Goal: Use online tool/utility: Utilize a website feature to perform a specific function

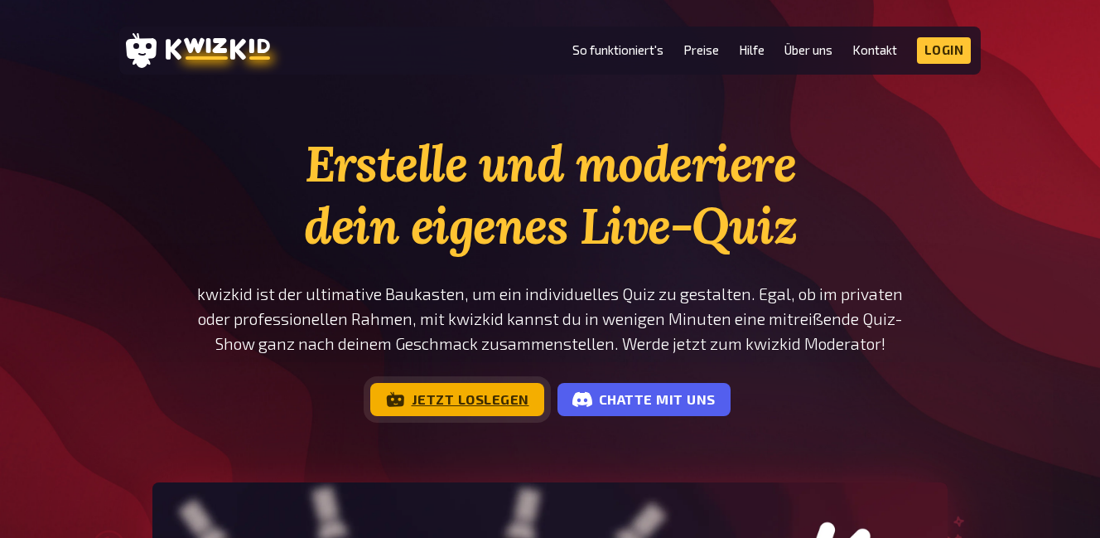
click at [457, 395] on link "Jetzt loslegen" at bounding box center [457, 399] width 174 height 33
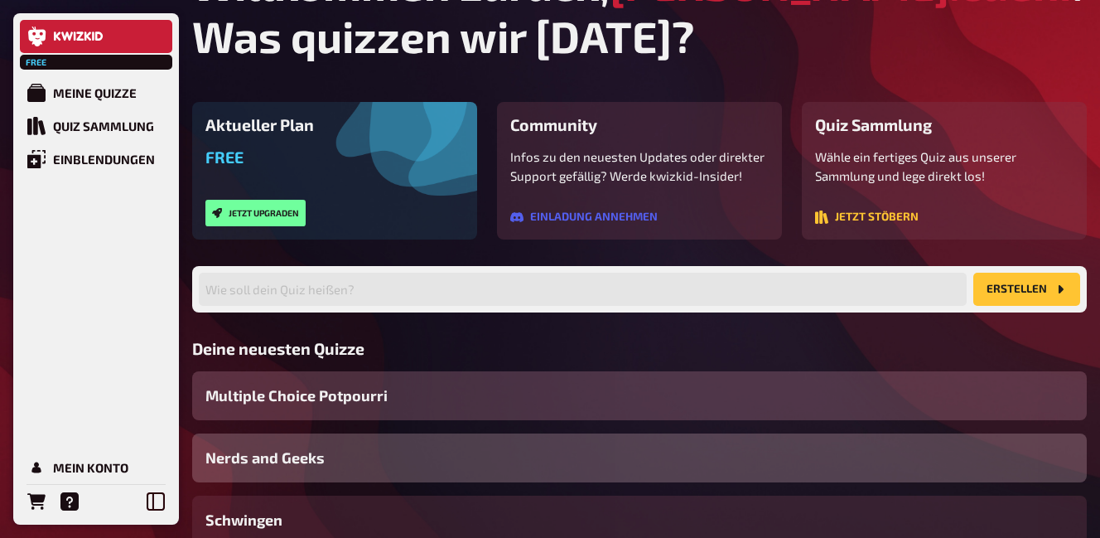
scroll to position [170, 0]
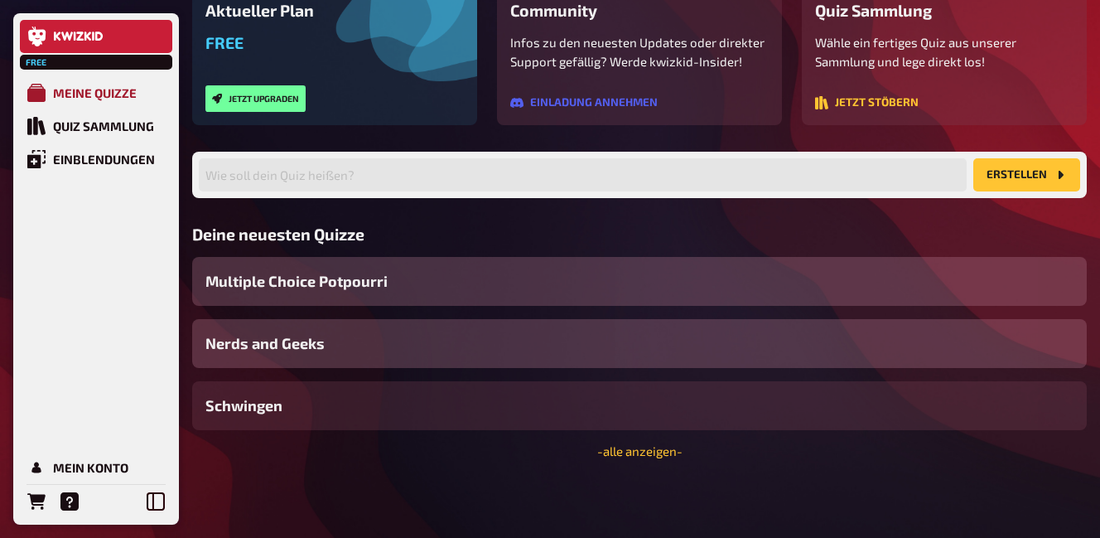
click at [76, 94] on div "Meine Quizze" at bounding box center [95, 92] width 84 height 15
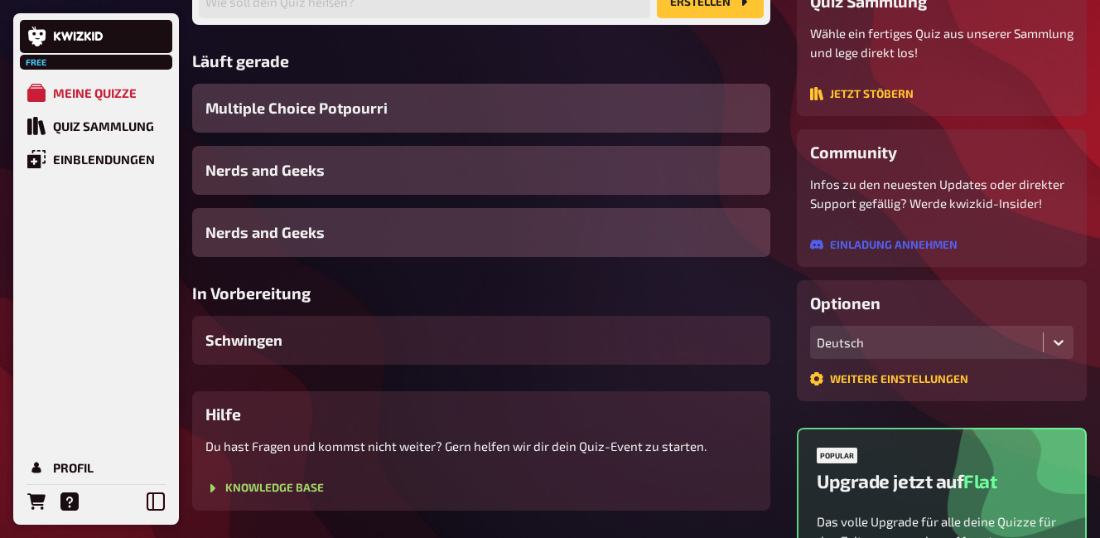
click at [885, 84] on div "Wähle ein fertiges Quiz aus unserer Sammlung und lege direkt los! Jetzt stöbern" at bounding box center [941, 63] width 263 height 79
click at [888, 97] on button "Jetzt stöbern" at bounding box center [862, 93] width 104 height 13
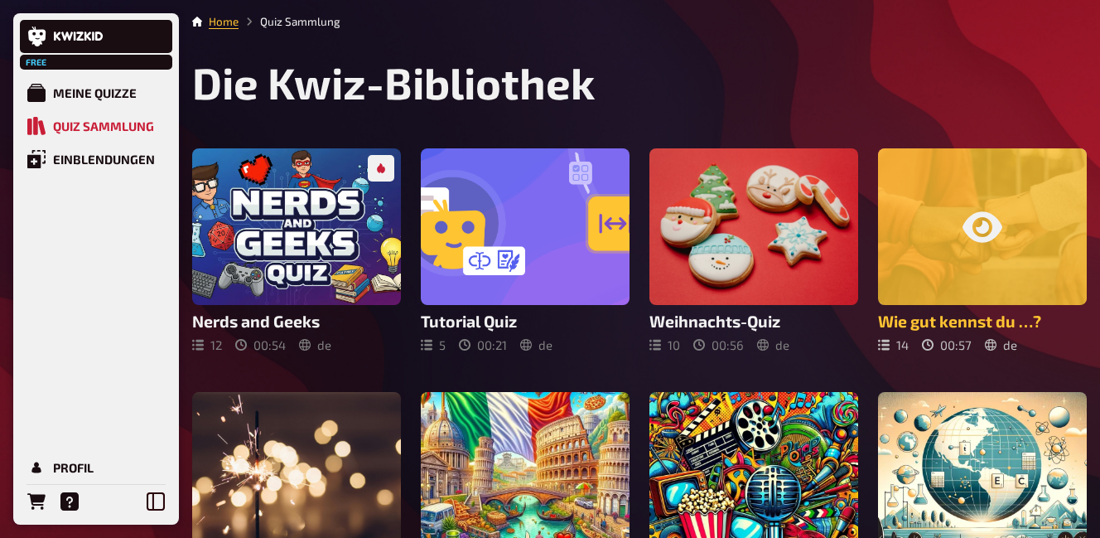
click at [979, 211] on icon at bounding box center [983, 227] width 40 height 40
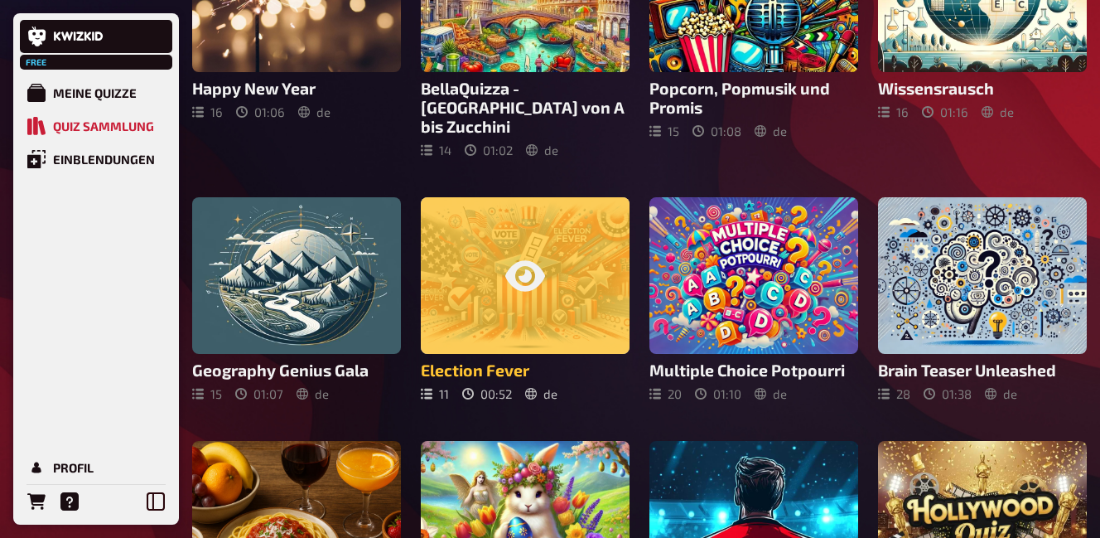
scroll to position [497, 0]
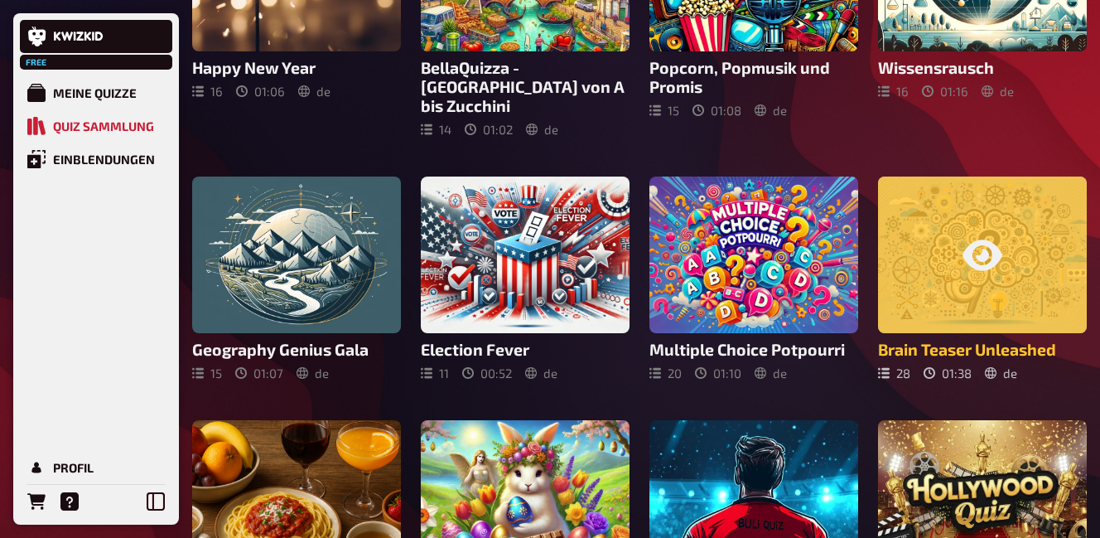
click at [1020, 265] on div at bounding box center [982, 254] width 209 height 157
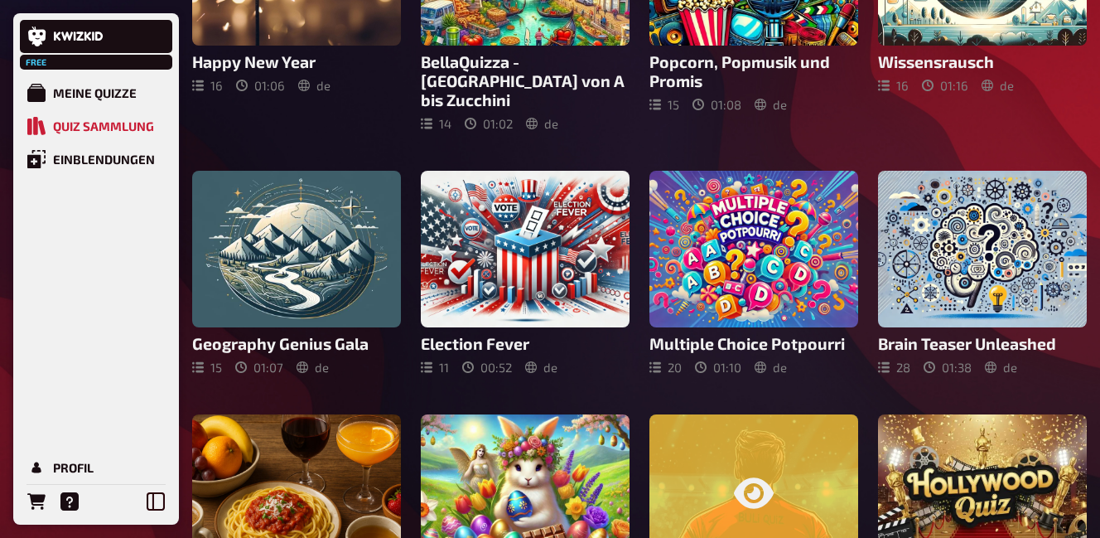
scroll to position [497, 0]
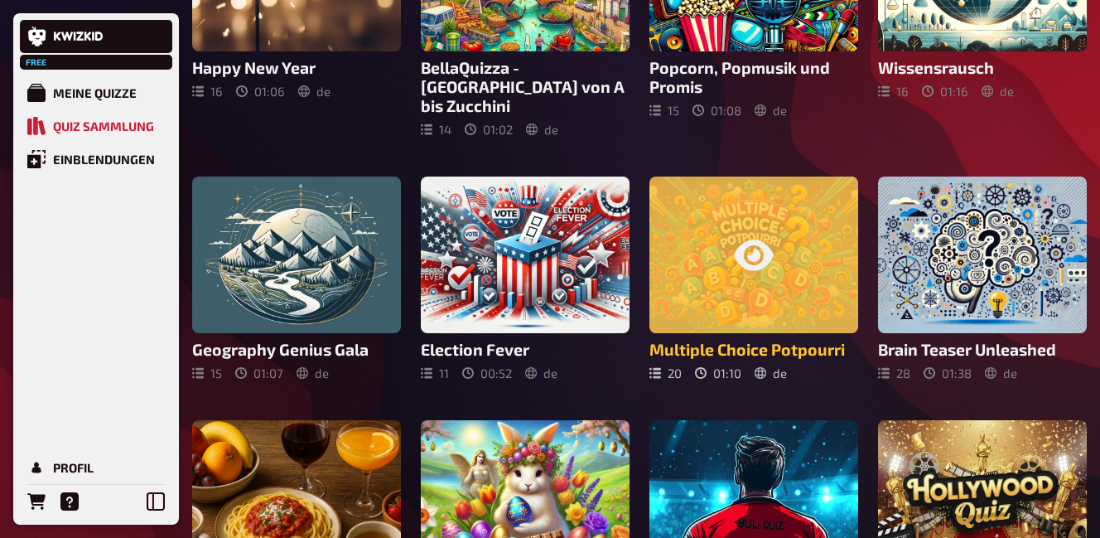
click at [752, 211] on div at bounding box center [754, 254] width 209 height 157
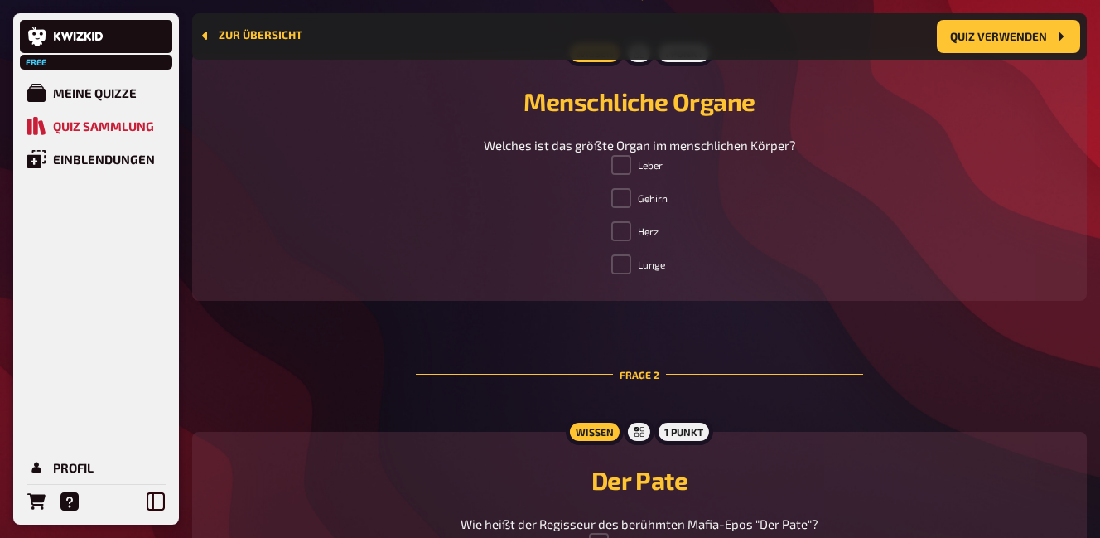
scroll to position [593, 0]
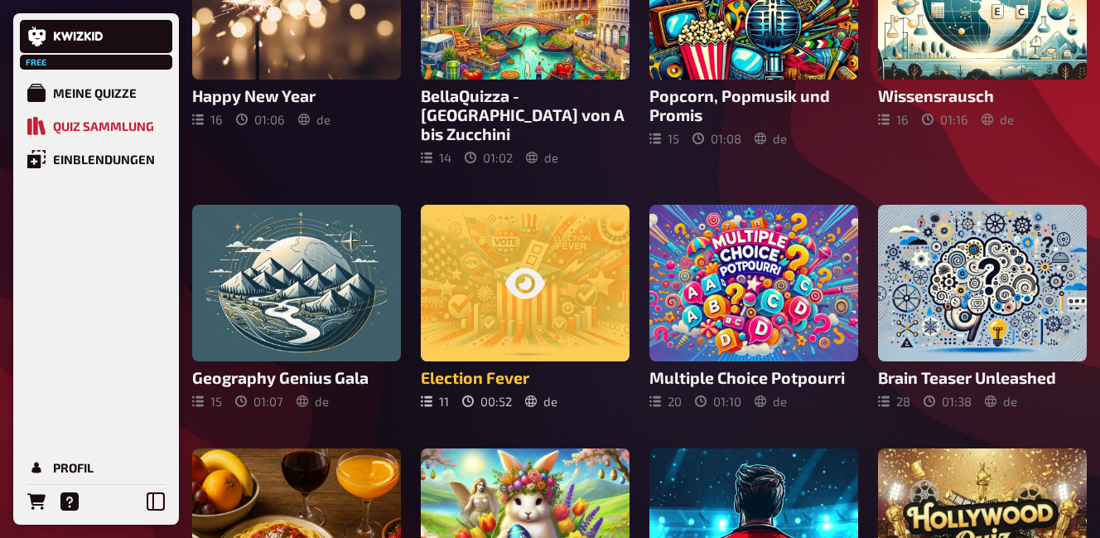
scroll to position [497, 0]
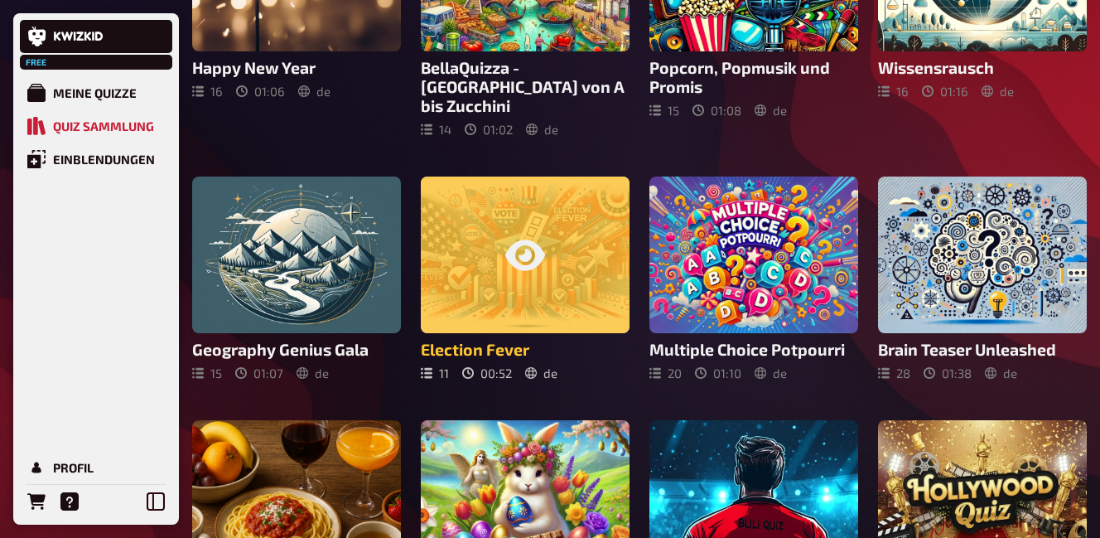
click at [562, 239] on div at bounding box center [525, 254] width 209 height 157
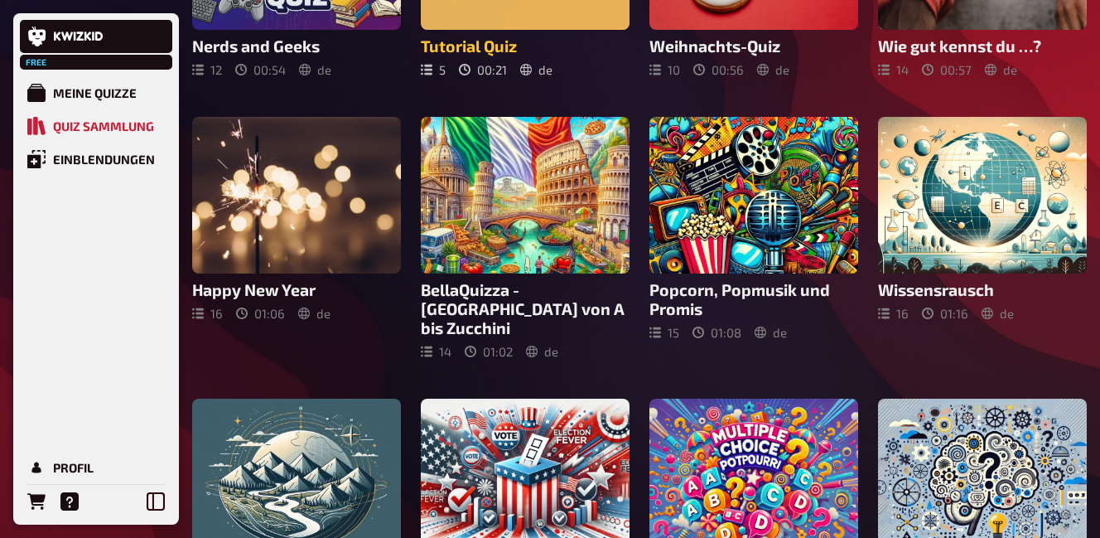
scroll to position [331, 0]
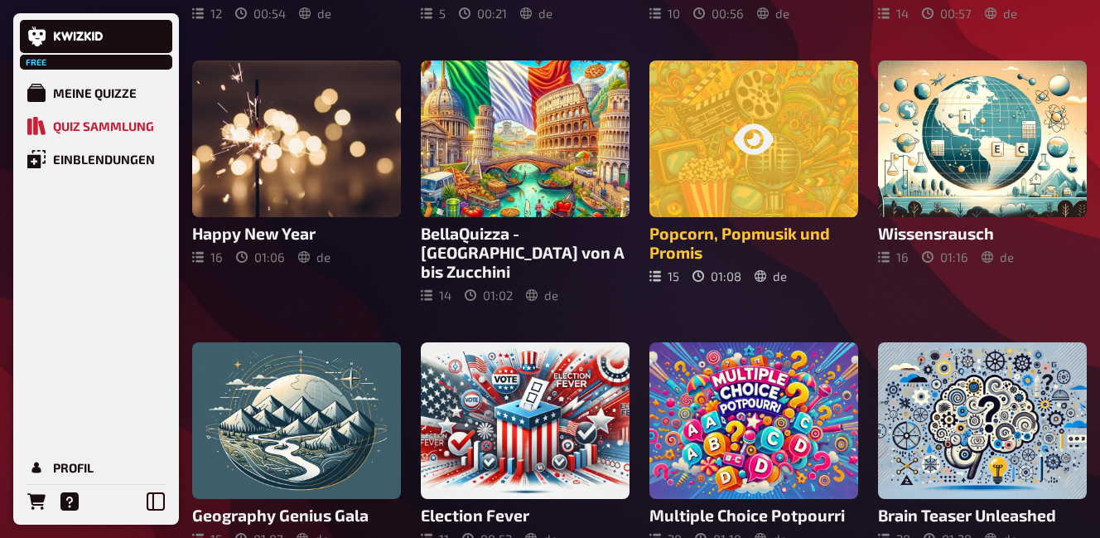
click at [782, 129] on div at bounding box center [754, 138] width 209 height 157
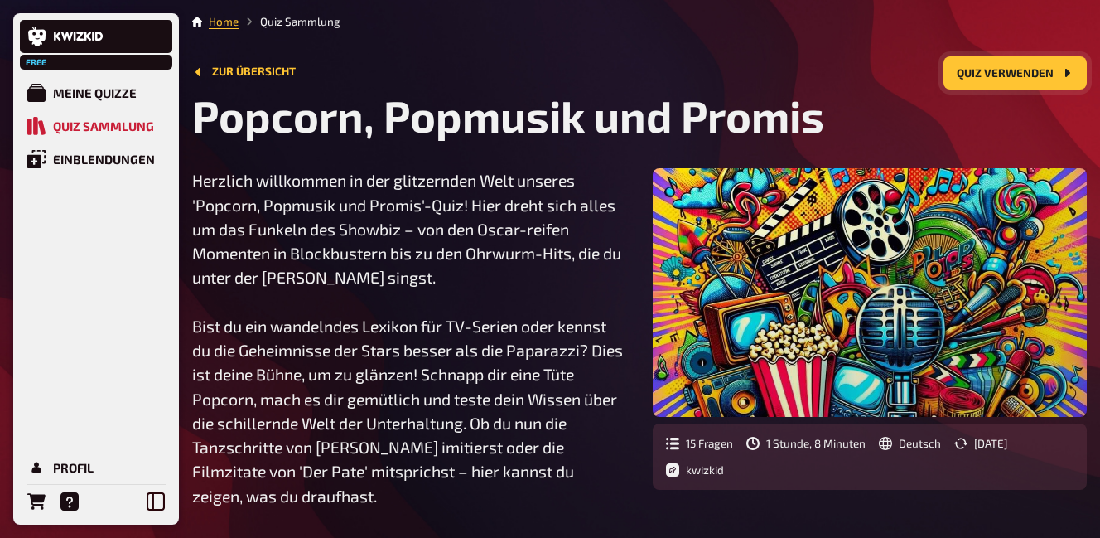
click at [1060, 58] on button "Quiz verwenden" at bounding box center [1015, 72] width 143 height 33
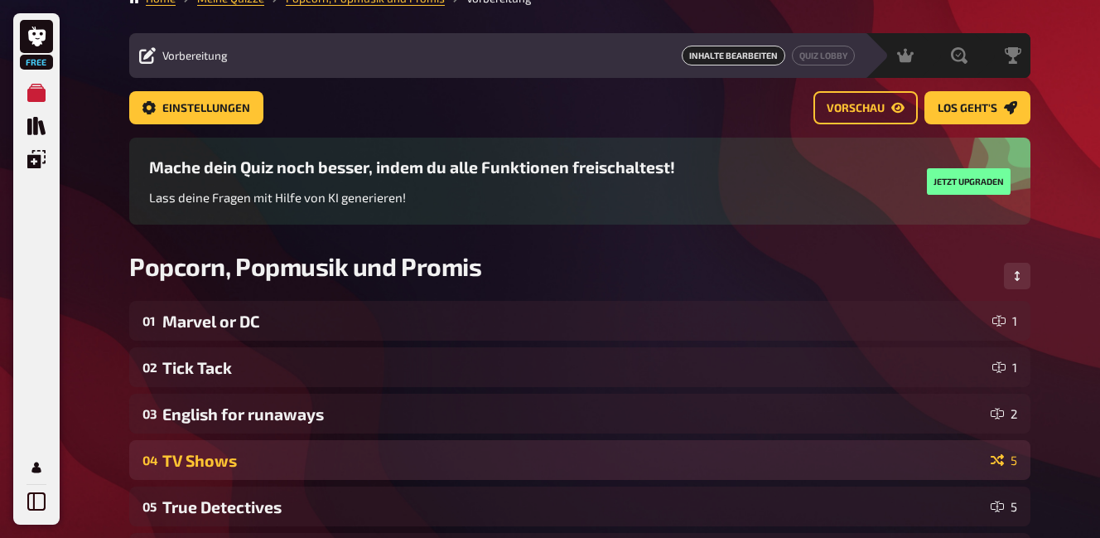
scroll to position [13, 0]
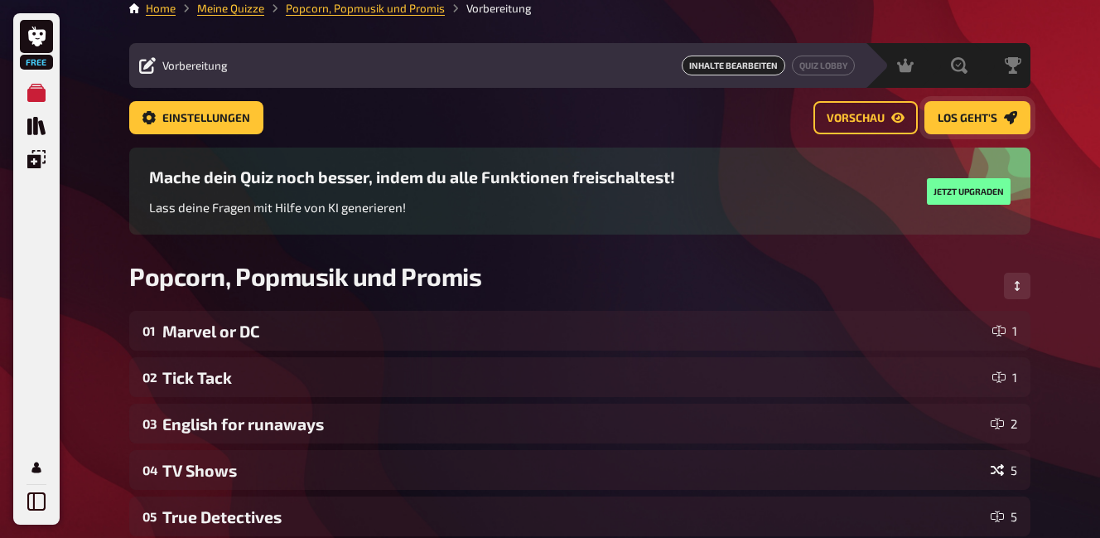
click at [958, 123] on span "Los geht's" at bounding box center [968, 119] width 60 height 12
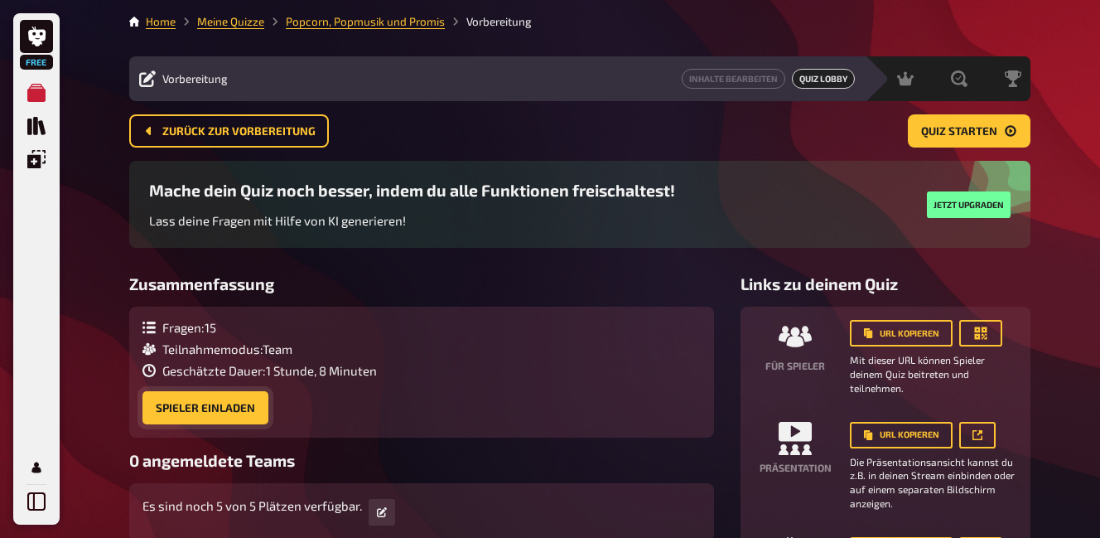
click at [160, 394] on button "Spieler einladen" at bounding box center [206, 407] width 126 height 33
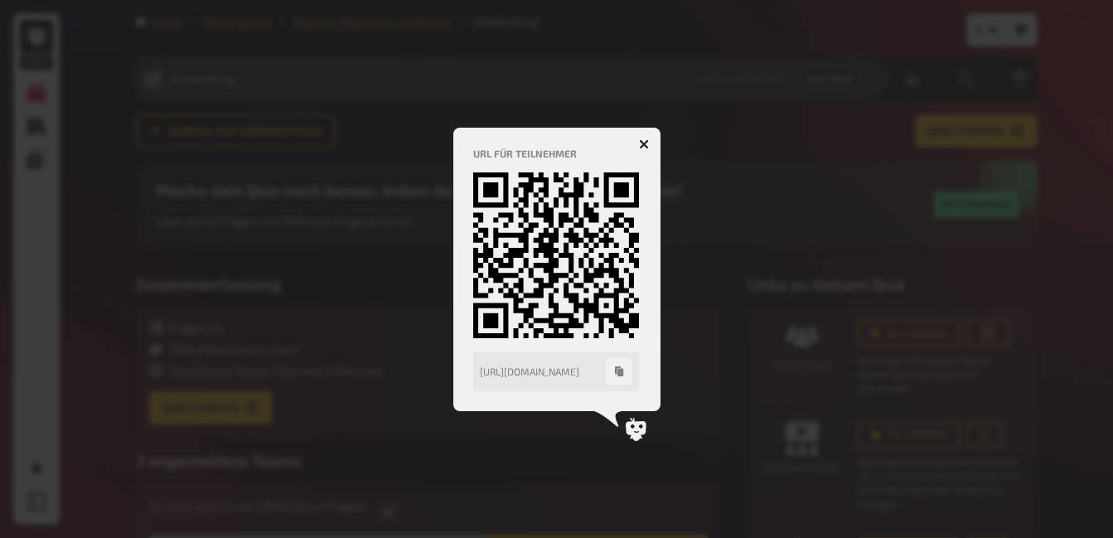
click at [843, 225] on div at bounding box center [556, 269] width 1113 height 538
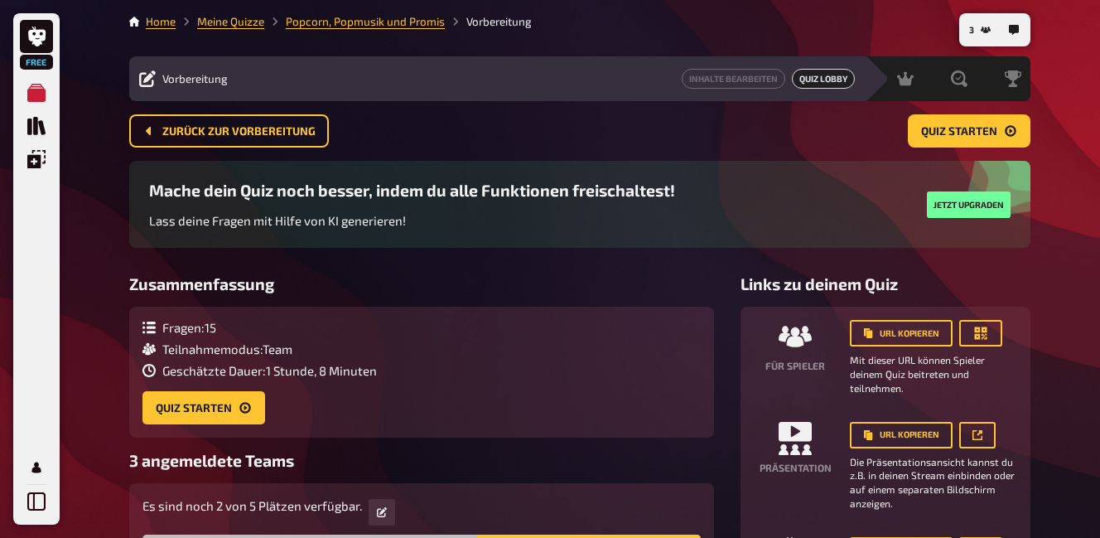
click at [699, 195] on div "Mache dein Quiz noch besser, indem du alle Funktionen freischaltest! Lass deine…" at bounding box center [580, 204] width 862 height 47
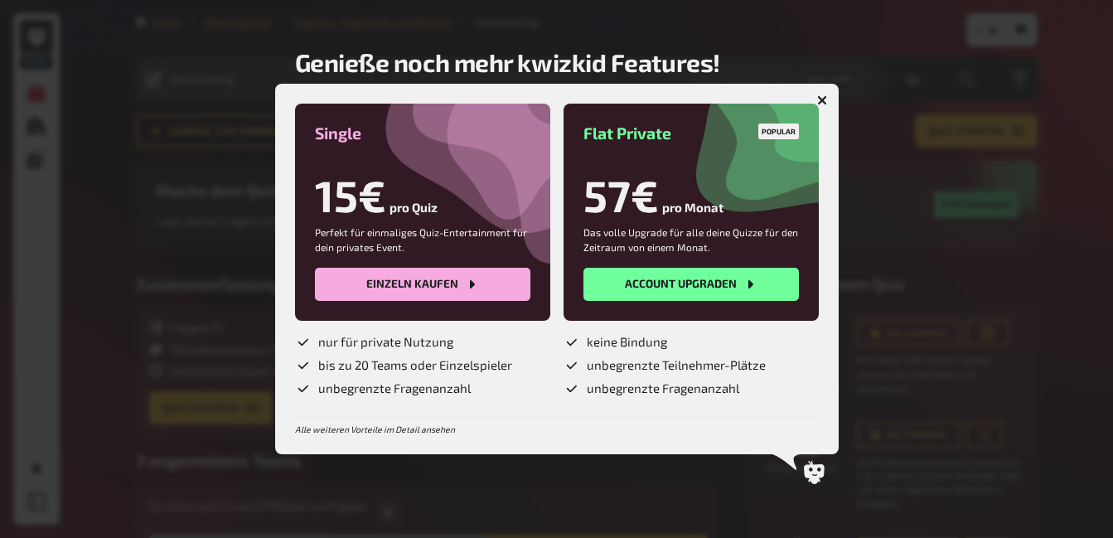
click at [976, 225] on div at bounding box center [556, 269] width 1113 height 538
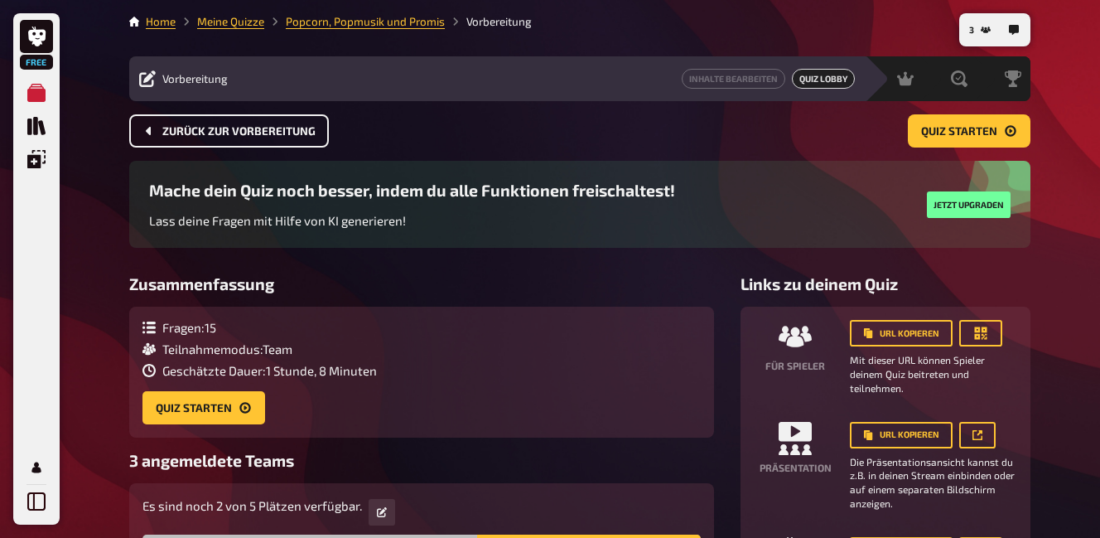
click at [292, 133] on span "Zurück zur Vorbereitung" at bounding box center [238, 132] width 153 height 12
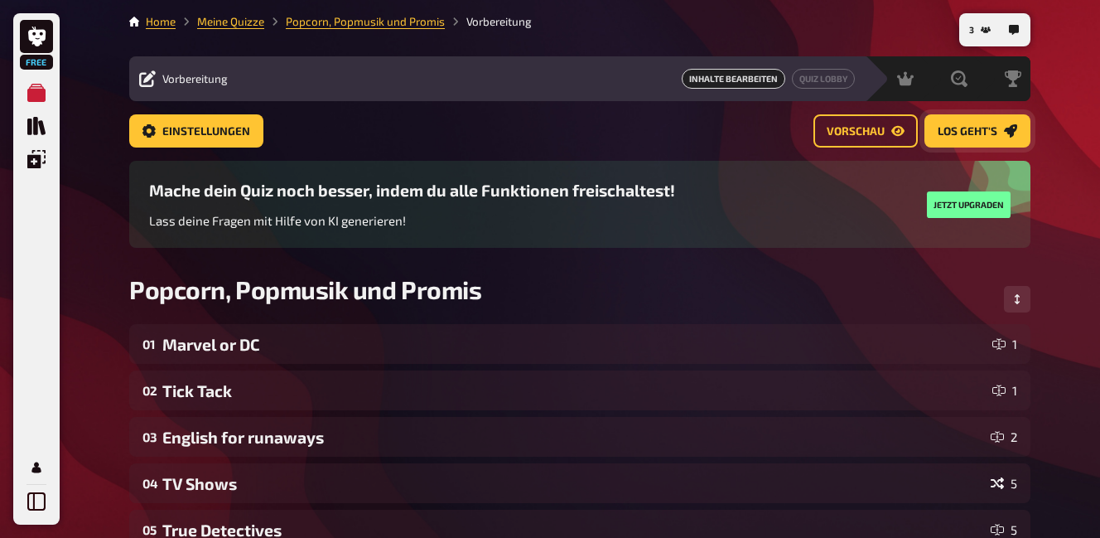
click at [991, 132] on span "Los geht's" at bounding box center [968, 132] width 60 height 12
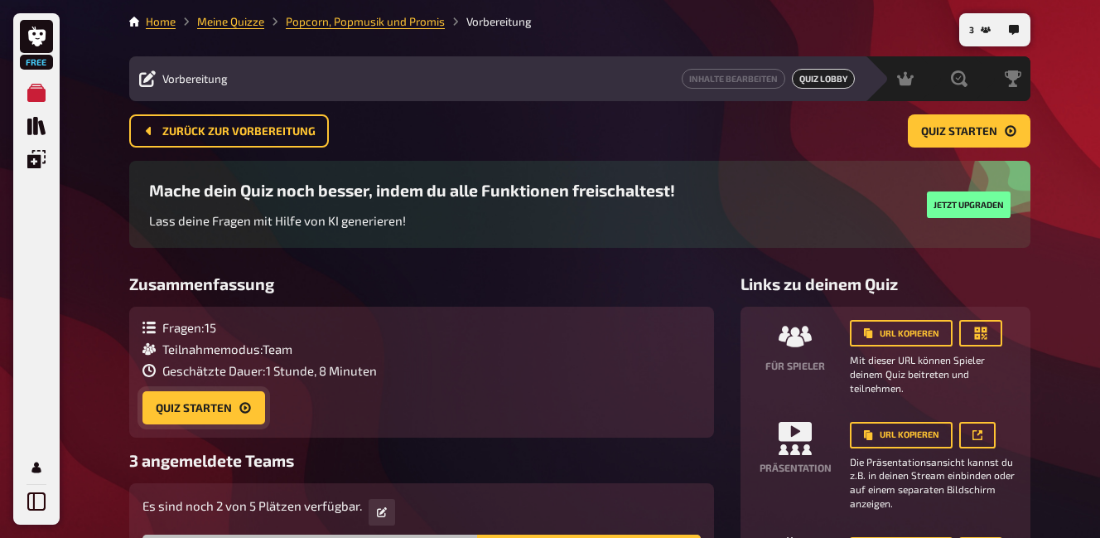
click at [166, 409] on button "Quiz starten" at bounding box center [204, 407] width 123 height 33
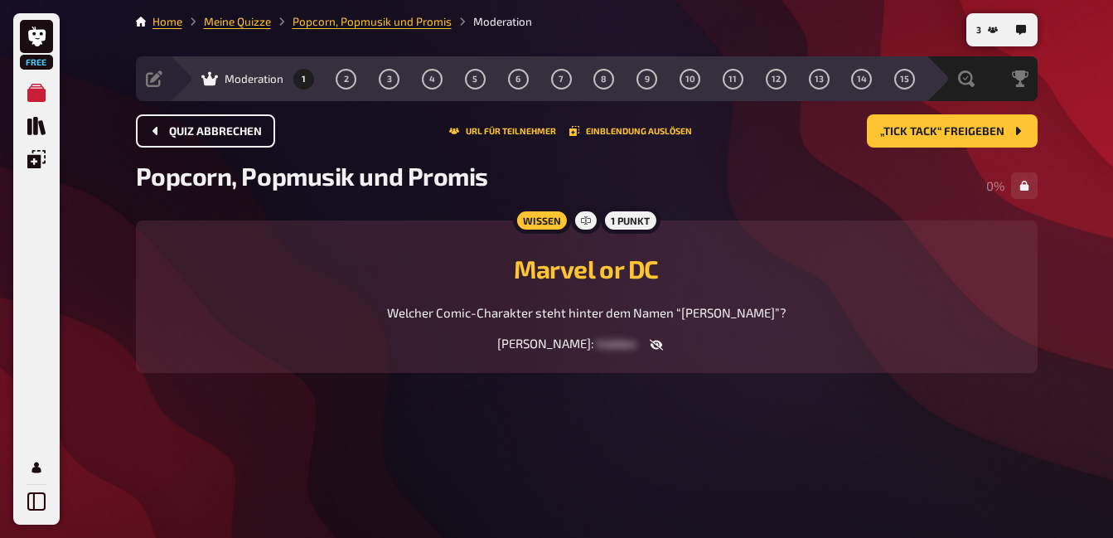
click at [178, 138] on button "Quiz abbrechen" at bounding box center [205, 130] width 139 height 33
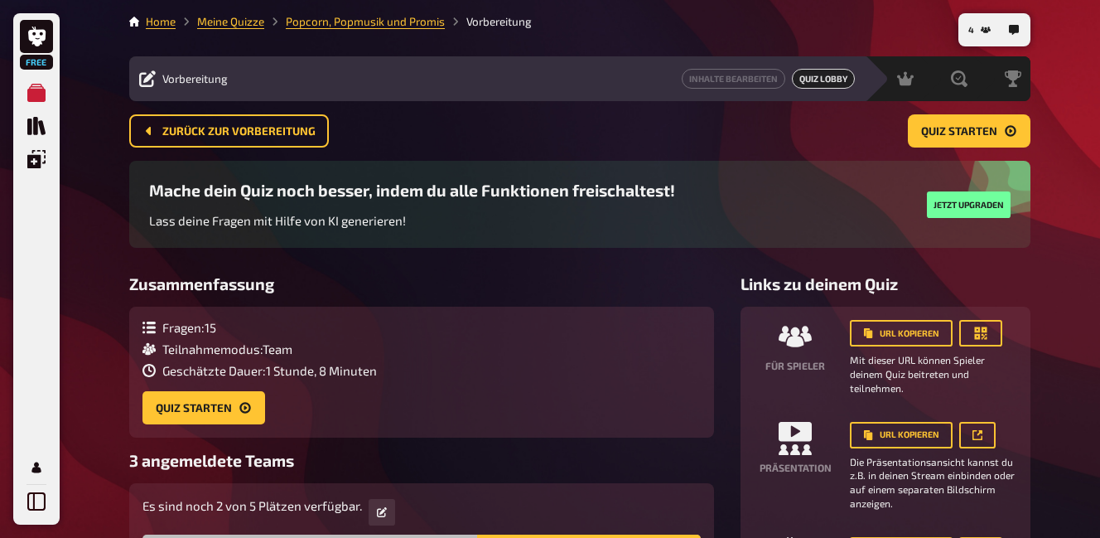
click at [360, 6] on div "4 Home Meine Quizze Popcorn, Popmusik und Promis Vorbereitung Vorbereitung Inha…" at bounding box center [580, 360] width 928 height 720
click at [364, 17] on link "Popcorn, Popmusik und Promis" at bounding box center [365, 21] width 159 height 13
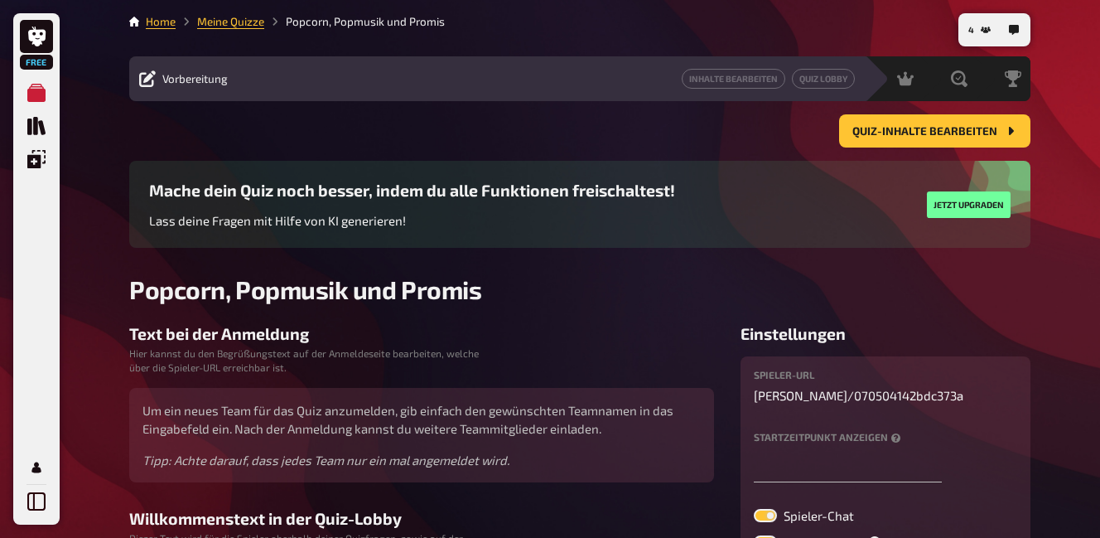
click at [915, 111] on main "Home Meine Quizze Popcorn, Popmusik und Promis Vorbereitung Inhalte Bearbeiten …" at bounding box center [579, 389] width 901 height 753
click at [925, 142] on button "Quiz-Inhalte bearbeiten" at bounding box center [934, 130] width 191 height 33
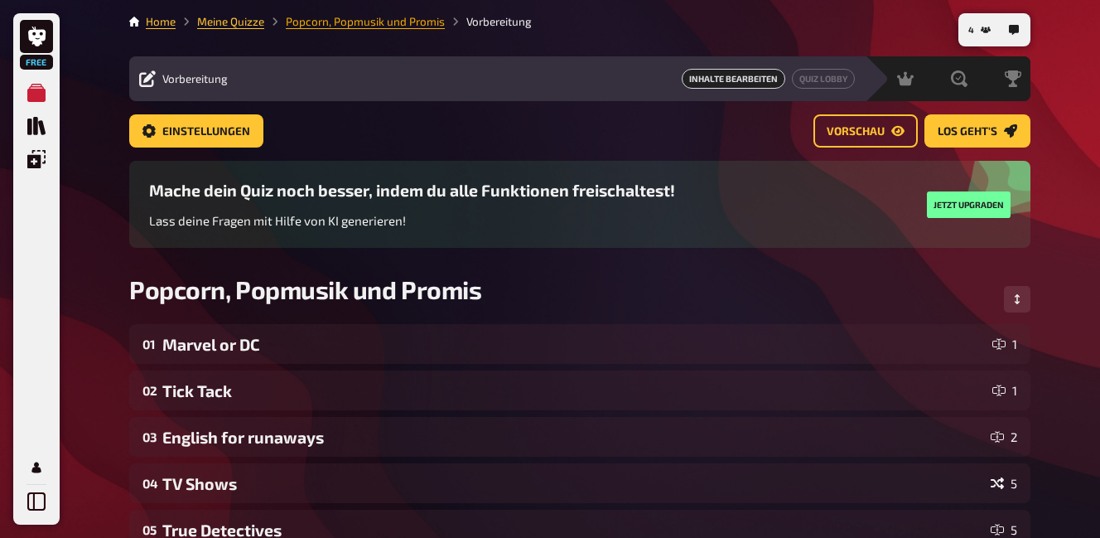
click at [346, 24] on link "Popcorn, Popmusik und Promis" at bounding box center [365, 21] width 159 height 13
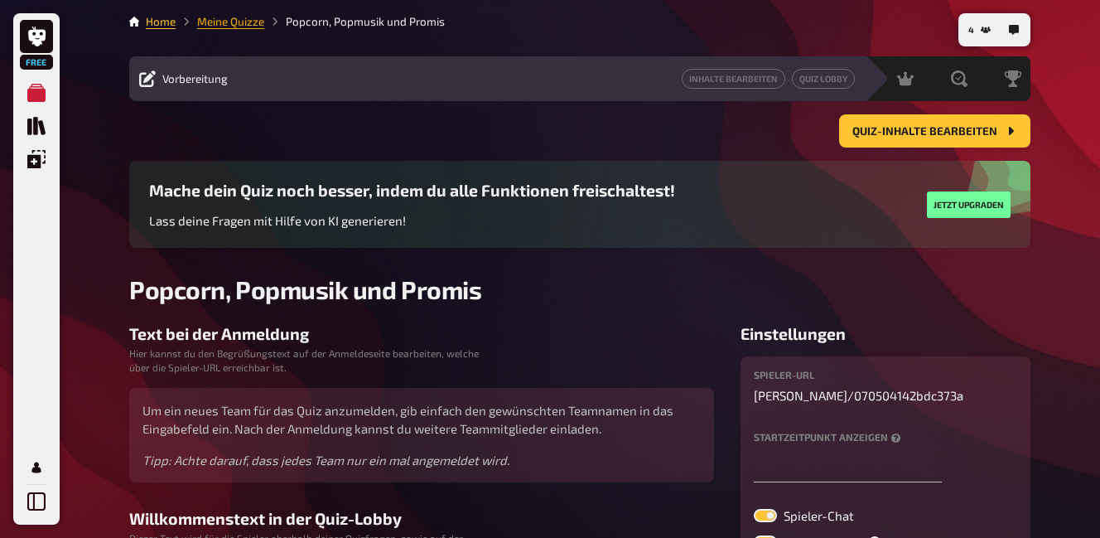
click at [243, 26] on link "Meine Quizze" at bounding box center [230, 21] width 67 height 13
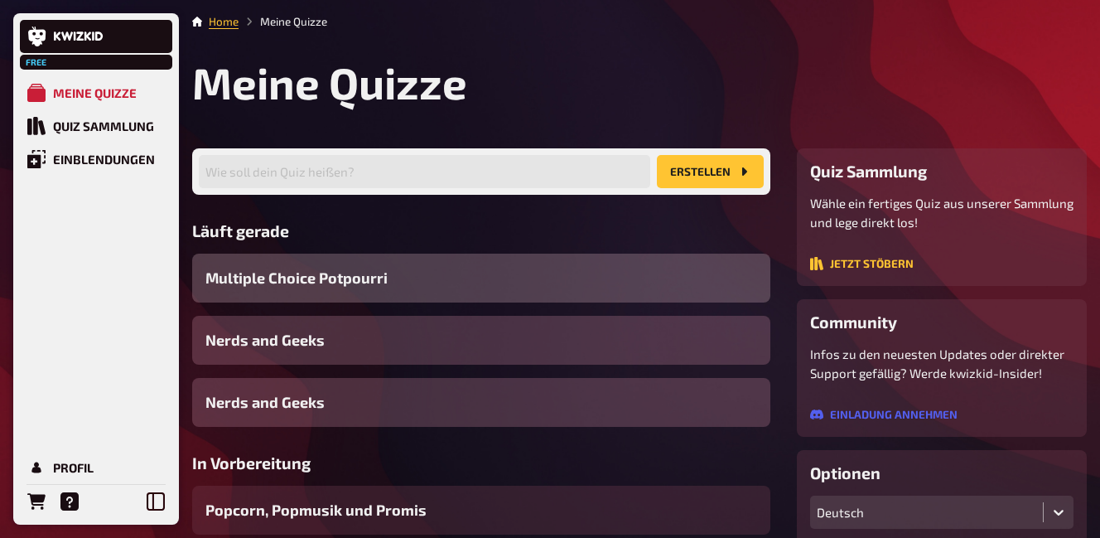
click at [374, 282] on span "Multiple Choice Potpourri" at bounding box center [296, 278] width 182 height 22
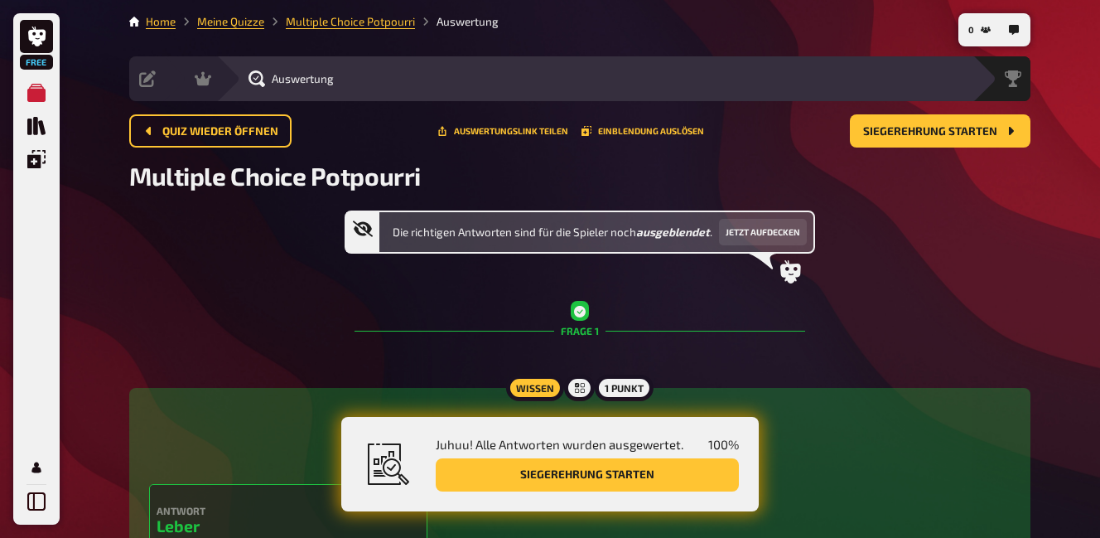
click at [273, 22] on li "Multiple Choice Potpourri" at bounding box center [339, 21] width 151 height 17
click at [262, 23] on link "Meine Quizze" at bounding box center [230, 21] width 67 height 13
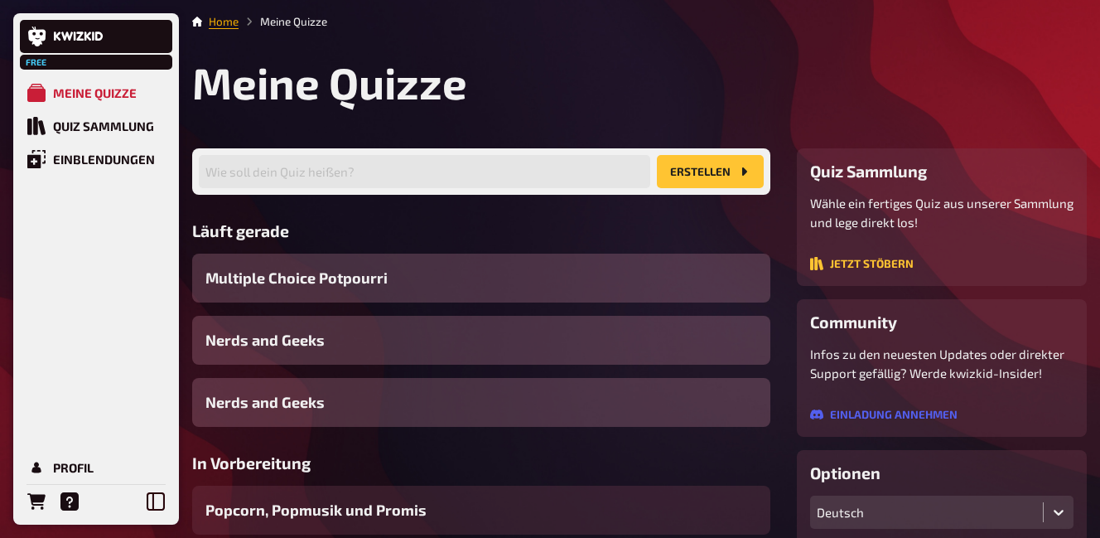
click at [233, 25] on link "Home" at bounding box center [224, 21] width 30 height 13
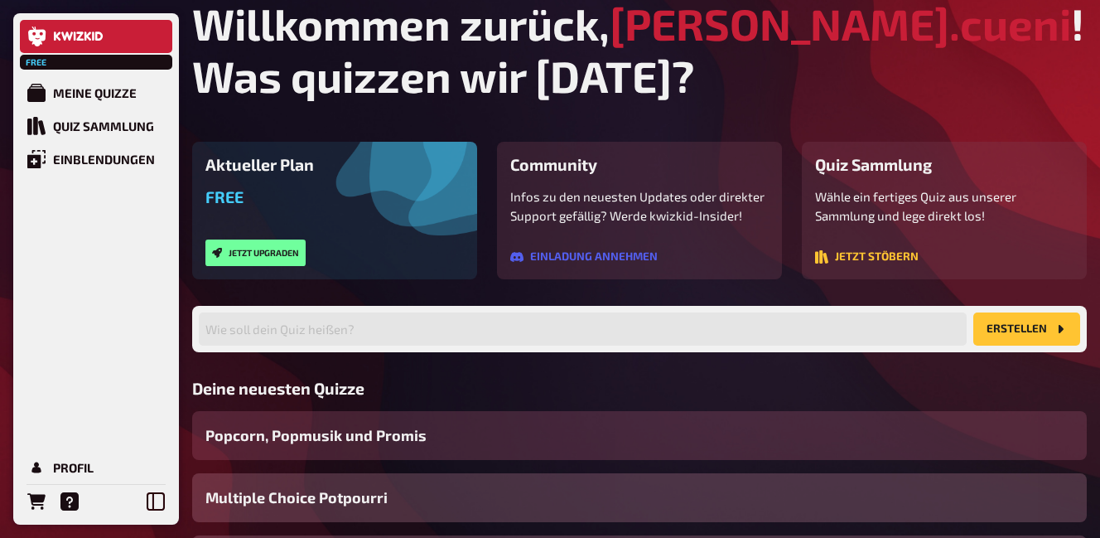
scroll to position [4, 0]
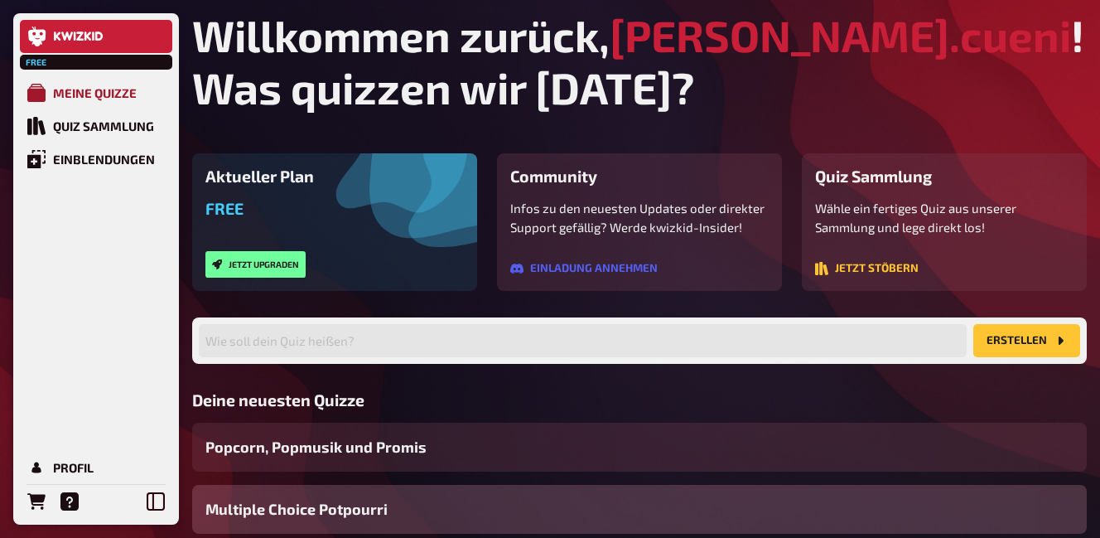
click at [104, 89] on div "Meine Quizze" at bounding box center [95, 92] width 84 height 15
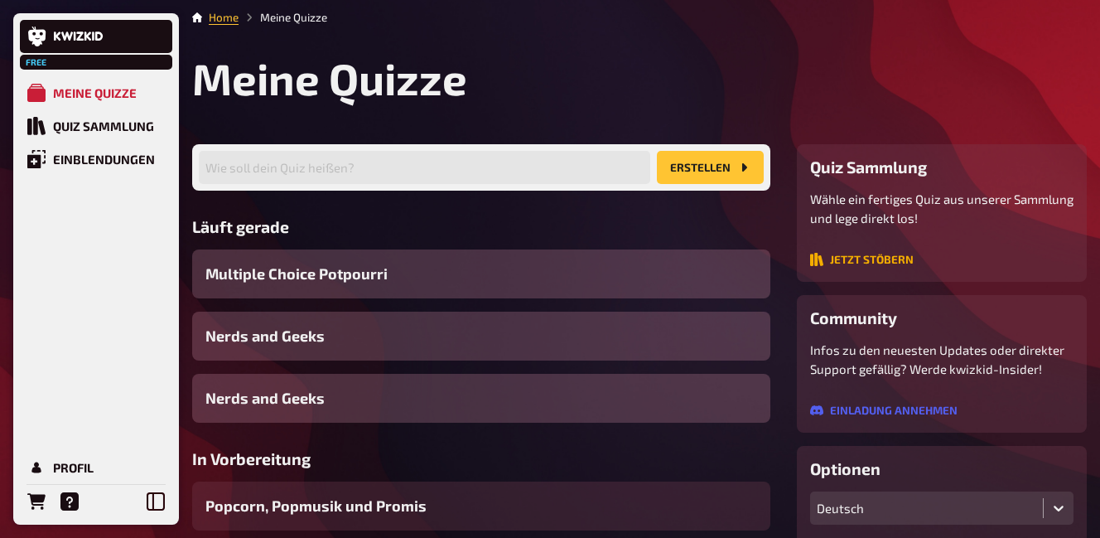
click at [906, 253] on button "Jetzt stöbern" at bounding box center [862, 259] width 104 height 13
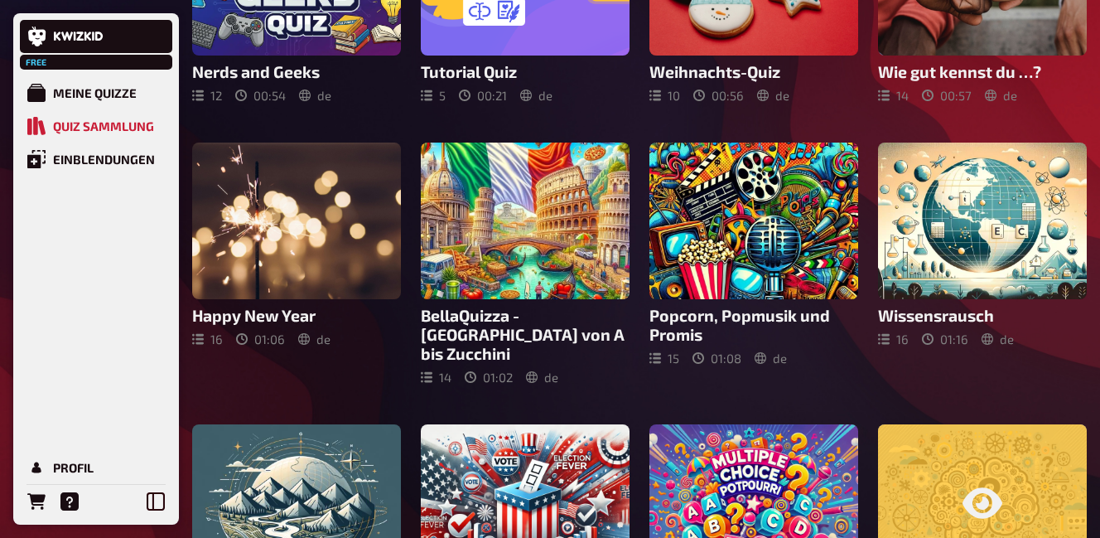
scroll to position [166, 0]
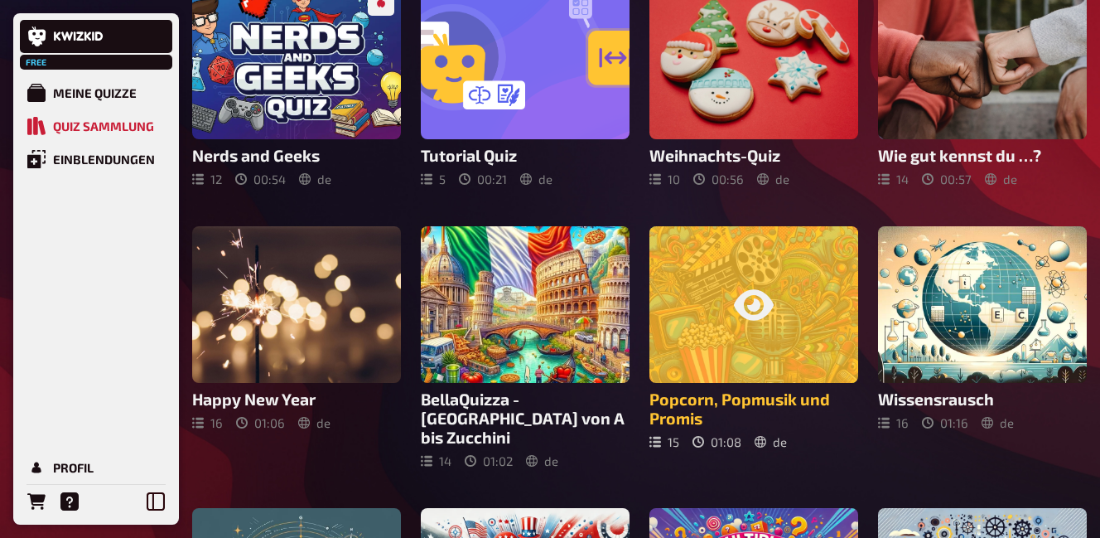
click at [688, 326] on div at bounding box center [754, 304] width 209 height 157
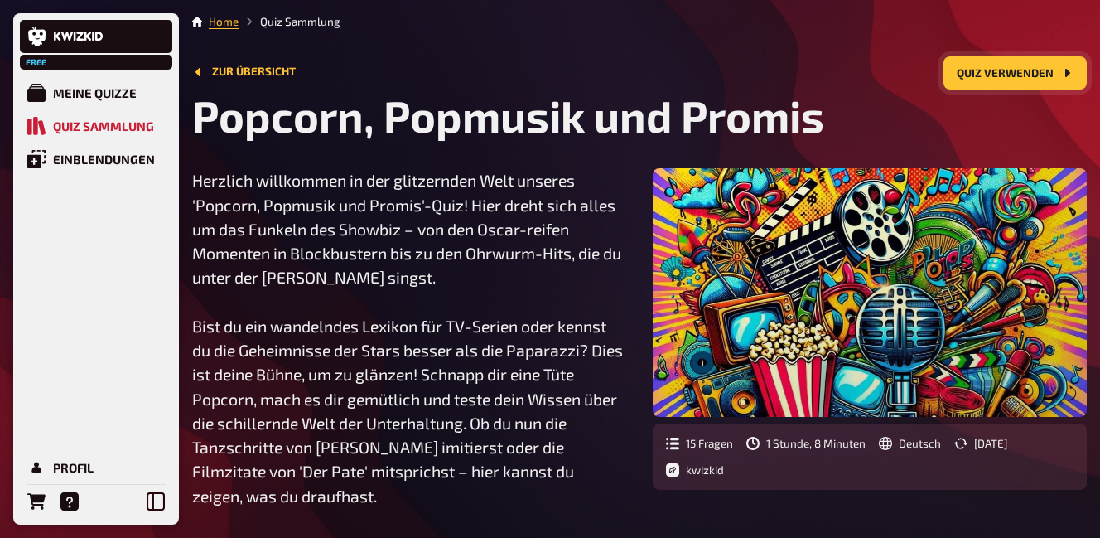
click at [1044, 61] on button "Quiz verwenden" at bounding box center [1015, 72] width 143 height 33
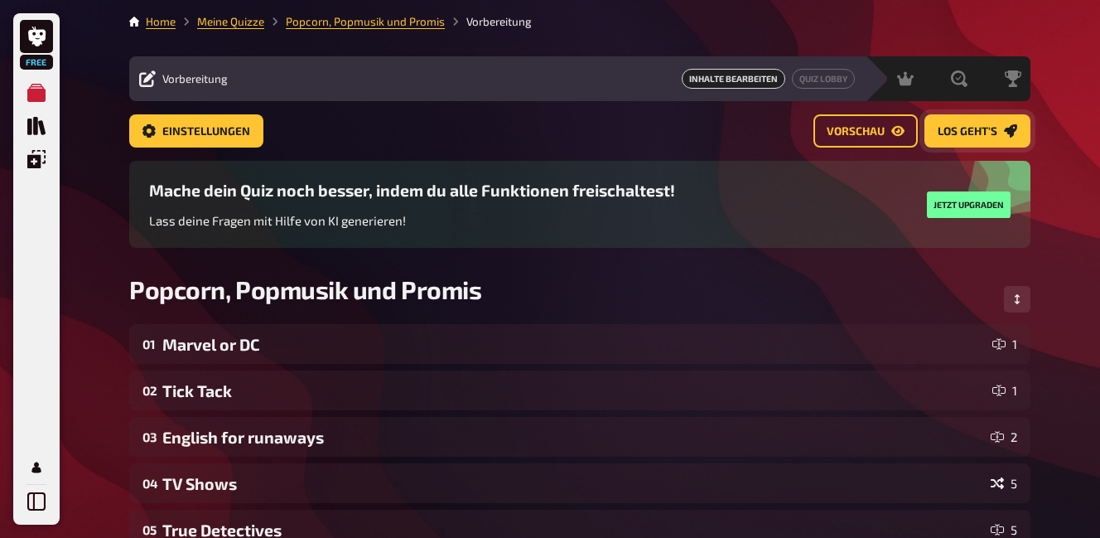
click at [945, 123] on button "Los geht's" at bounding box center [978, 130] width 106 height 33
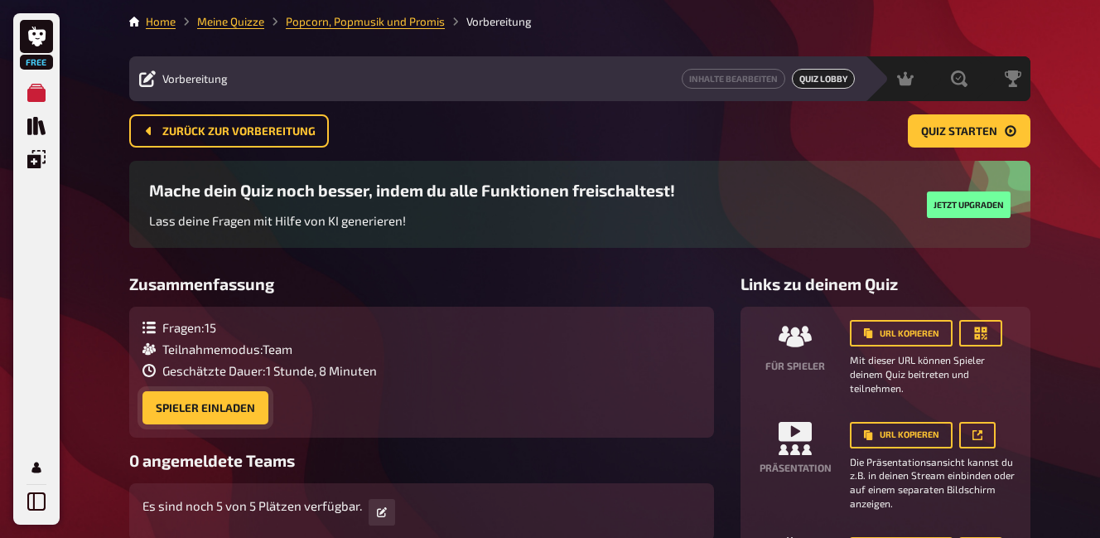
click at [172, 405] on button "Spieler einladen" at bounding box center [206, 407] width 126 height 33
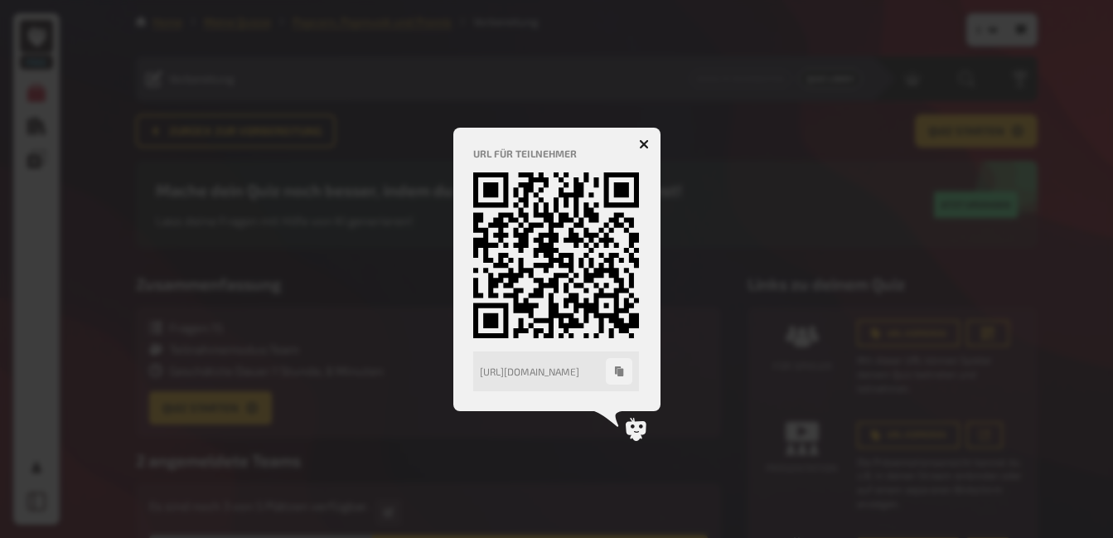
drag, startPoint x: 405, startPoint y: 319, endPoint x: 342, endPoint y: 346, distance: 68.3
click at [342, 345] on div at bounding box center [556, 269] width 1113 height 538
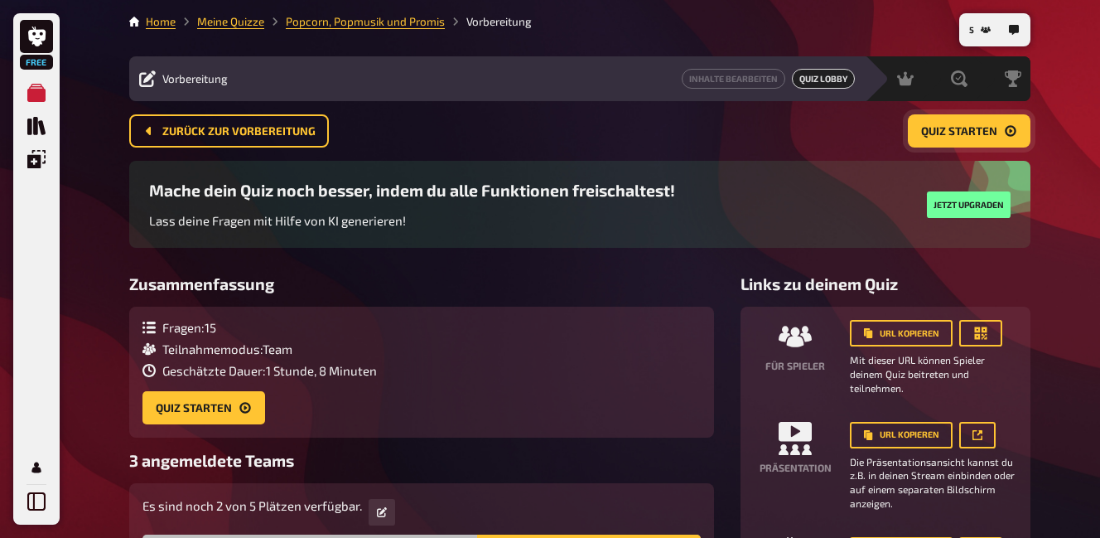
click at [944, 128] on span "Quiz starten" at bounding box center [959, 132] width 76 height 12
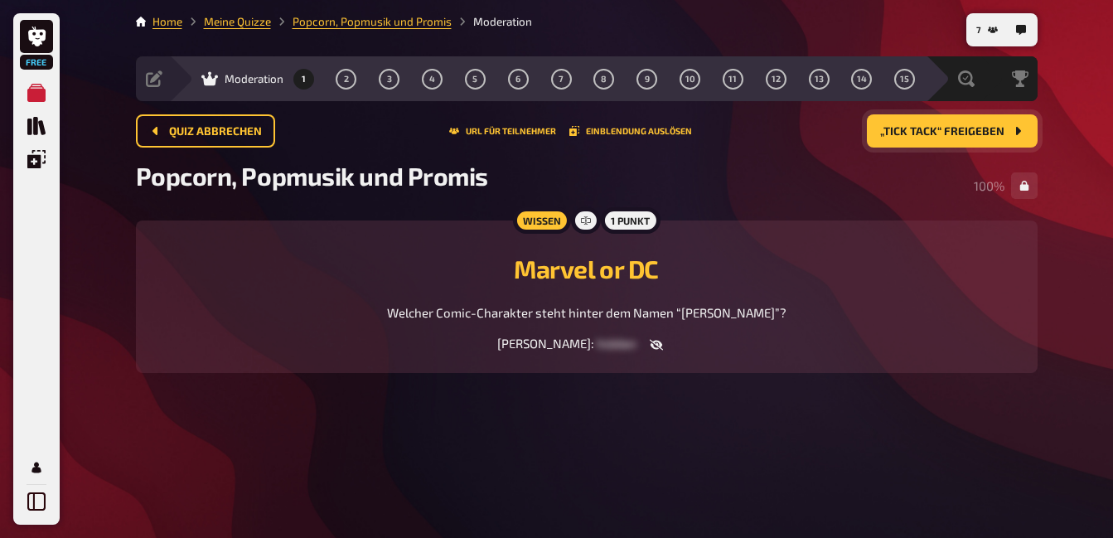
click at [888, 126] on span "„Tick Tack“ freigeben" at bounding box center [942, 132] width 124 height 12
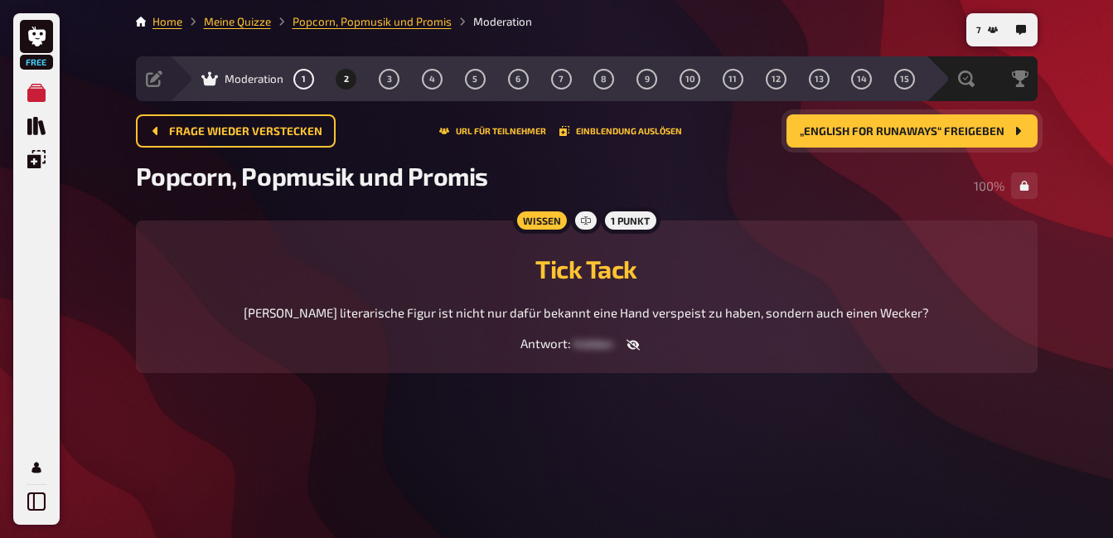
click at [813, 127] on span "„English for runaways“ freigeben" at bounding box center [902, 132] width 205 height 12
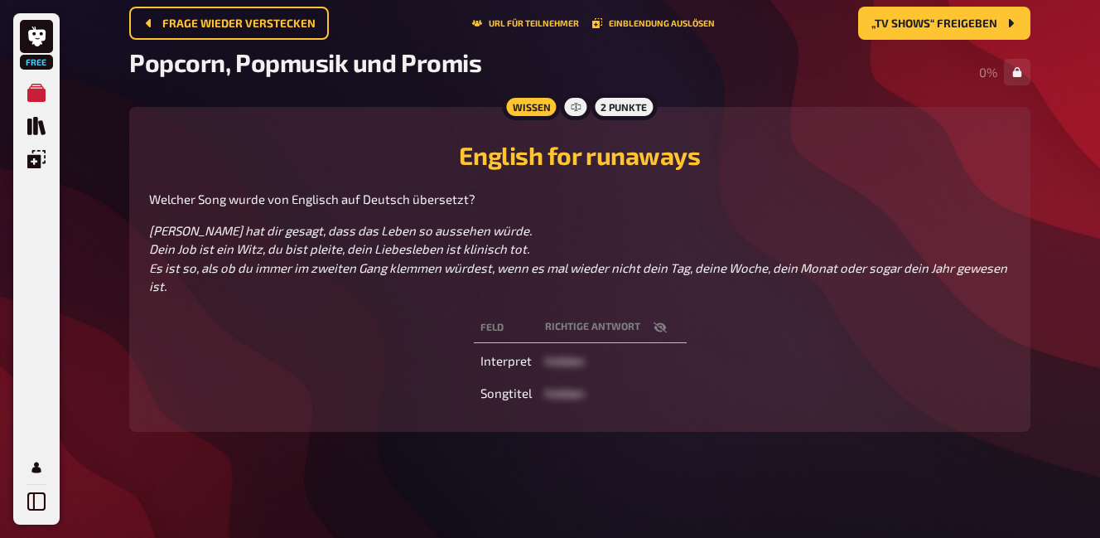
scroll to position [127, 0]
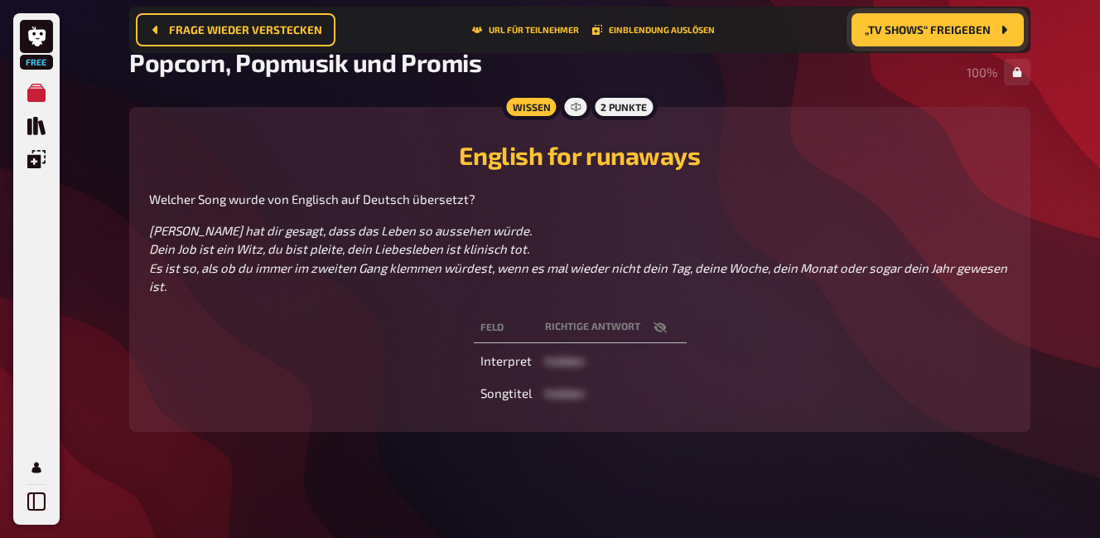
click at [890, 24] on span "„TV Shows“ freigeben" at bounding box center [928, 30] width 126 height 12
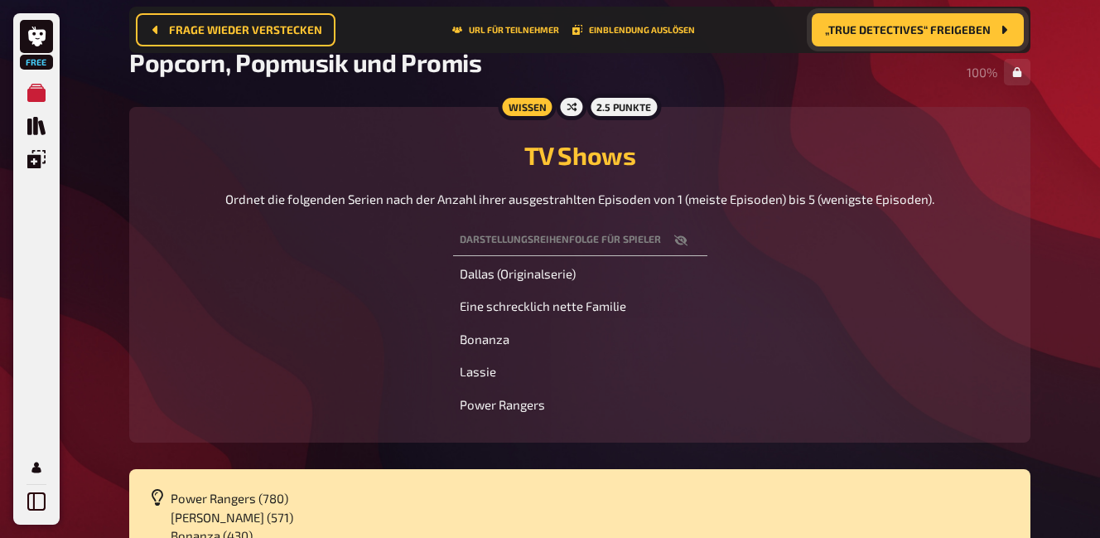
click at [913, 31] on span "„True Detectives“ freigeben" at bounding box center [908, 30] width 166 height 12
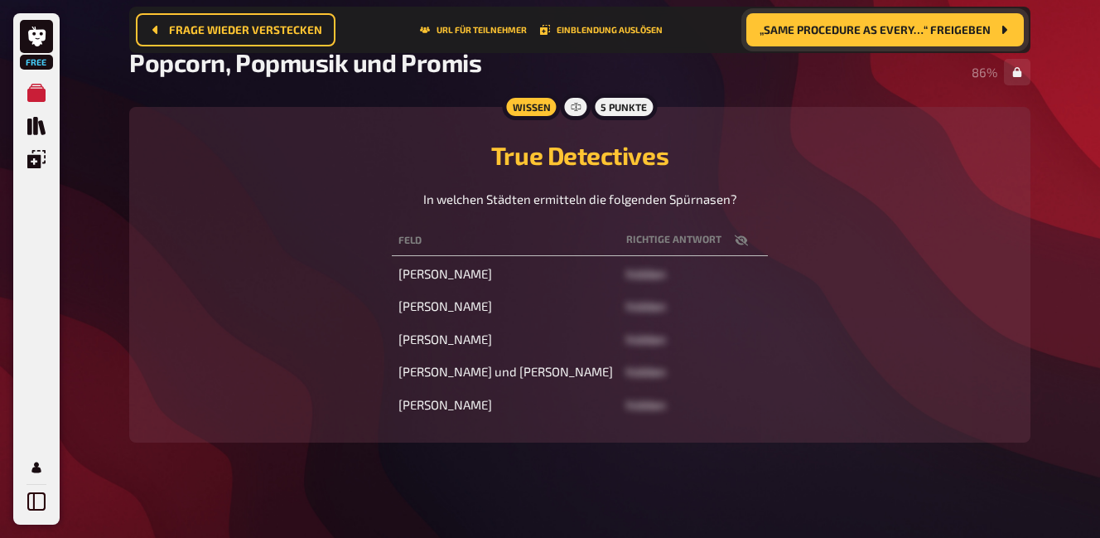
click at [837, 41] on button "„Same procedure as every…“ freigeben" at bounding box center [886, 29] width 278 height 33
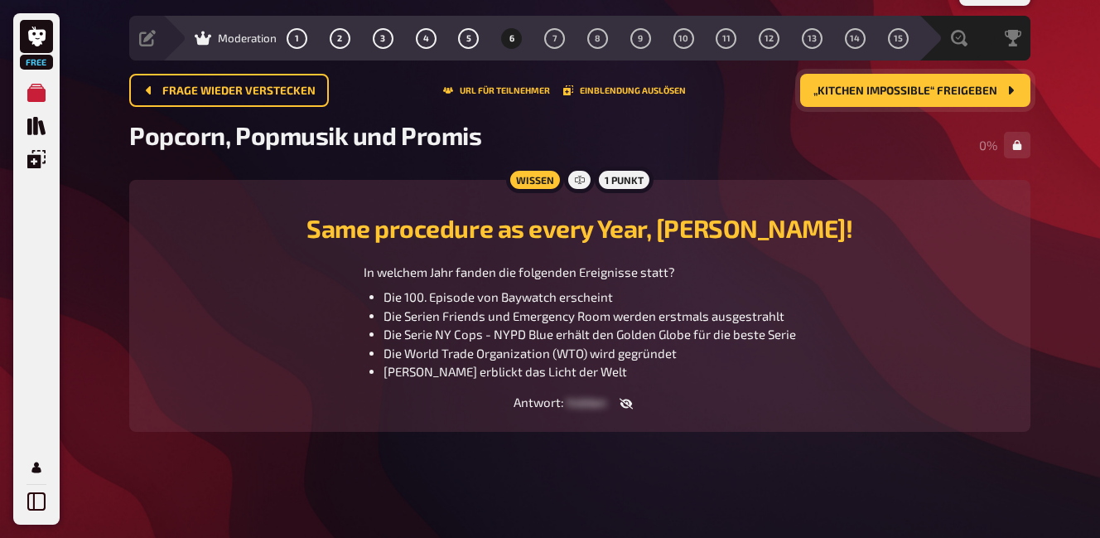
scroll to position [41, 0]
drag, startPoint x: 882, startPoint y: 280, endPoint x: 968, endPoint y: 245, distance: 92.2
click at [968, 245] on div "Same procedure as every Year, [PERSON_NAME]! In welchem Jahr fanden die folgend…" at bounding box center [580, 290] width 862 height 181
click at [873, 92] on span "„Kitchen Impossible“ freigeben" at bounding box center [906, 91] width 184 height 12
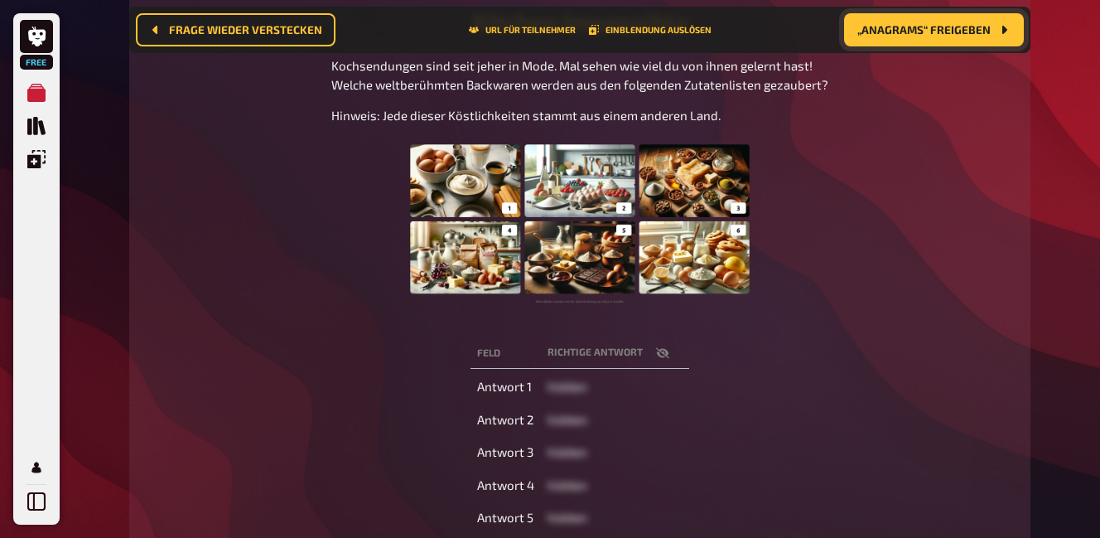
scroll to position [262, 0]
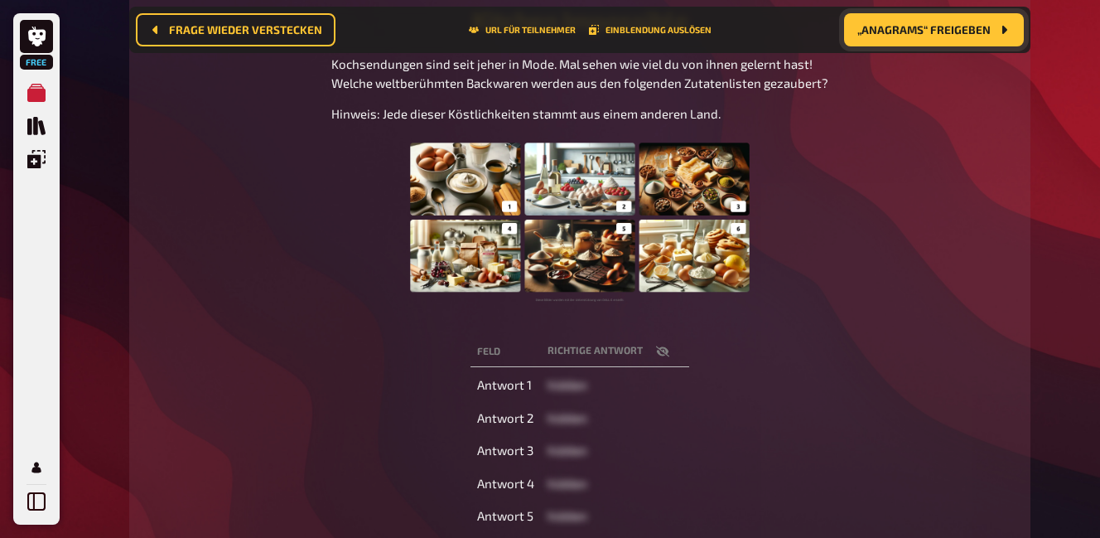
click at [458, 193] on img at bounding box center [581, 219] width 354 height 166
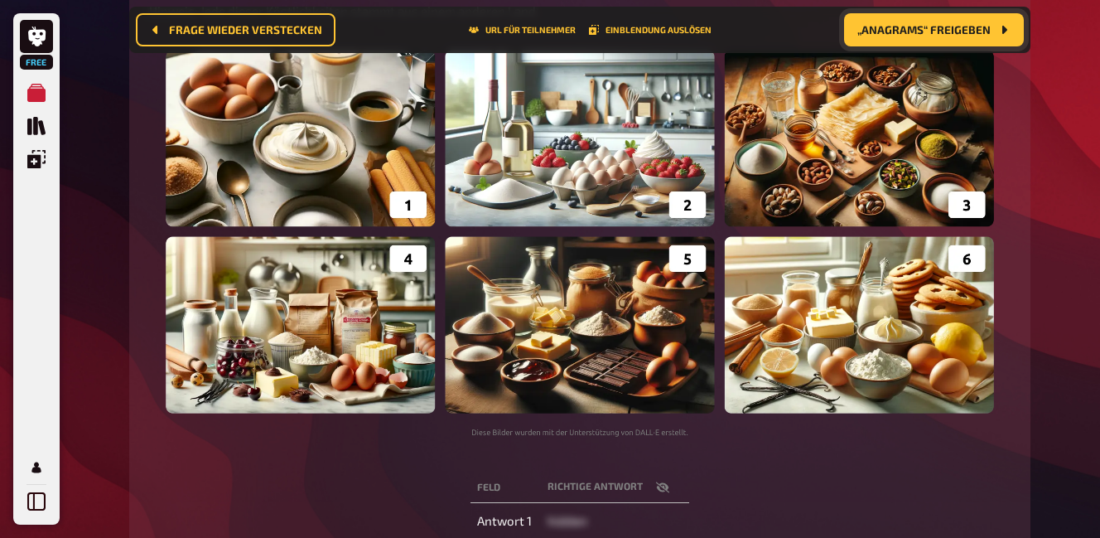
scroll to position [345, 0]
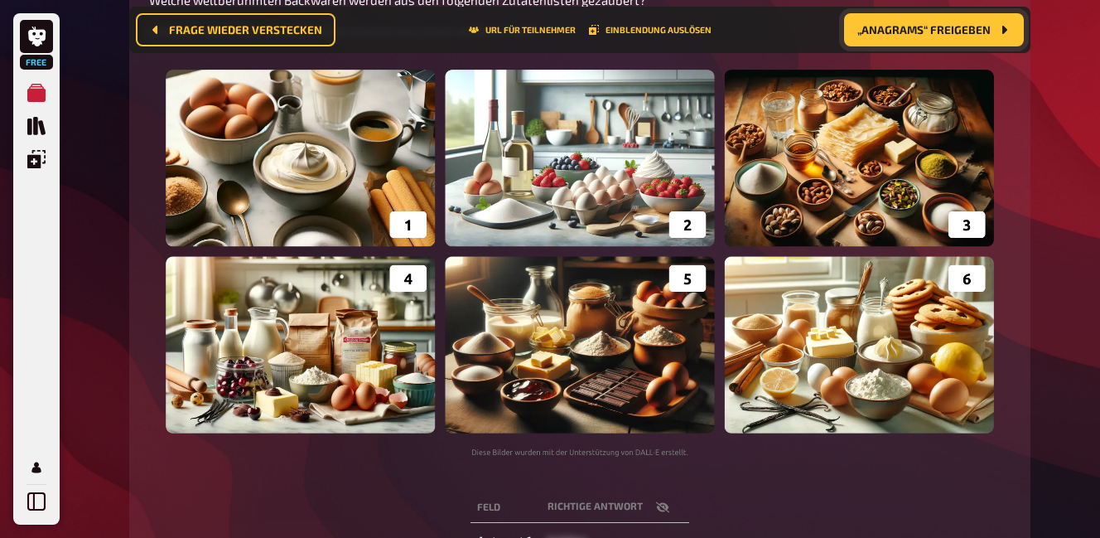
click at [852, 27] on button "„Anagrams“ freigeben" at bounding box center [934, 29] width 180 height 33
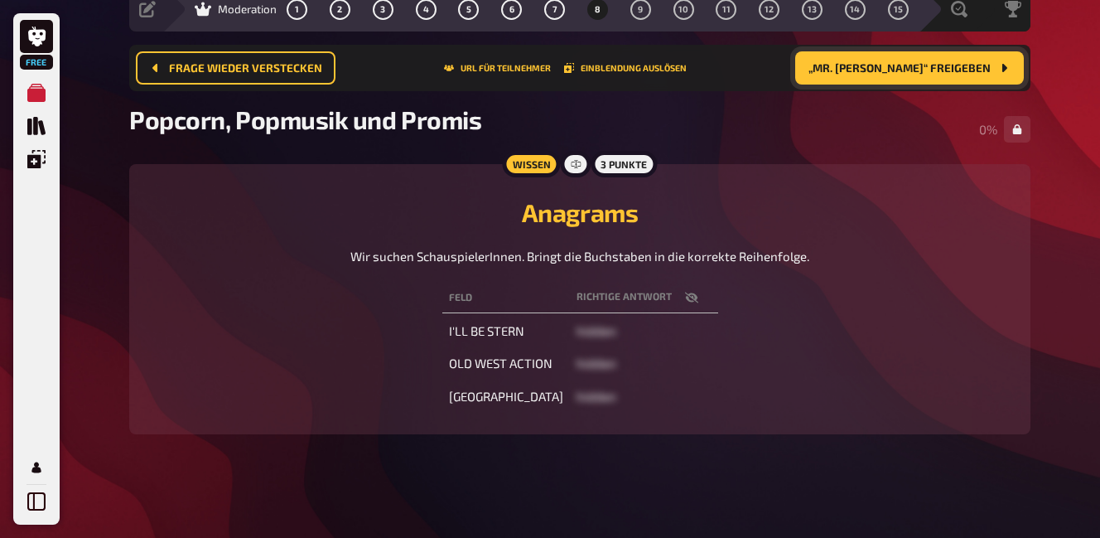
scroll to position [59, 0]
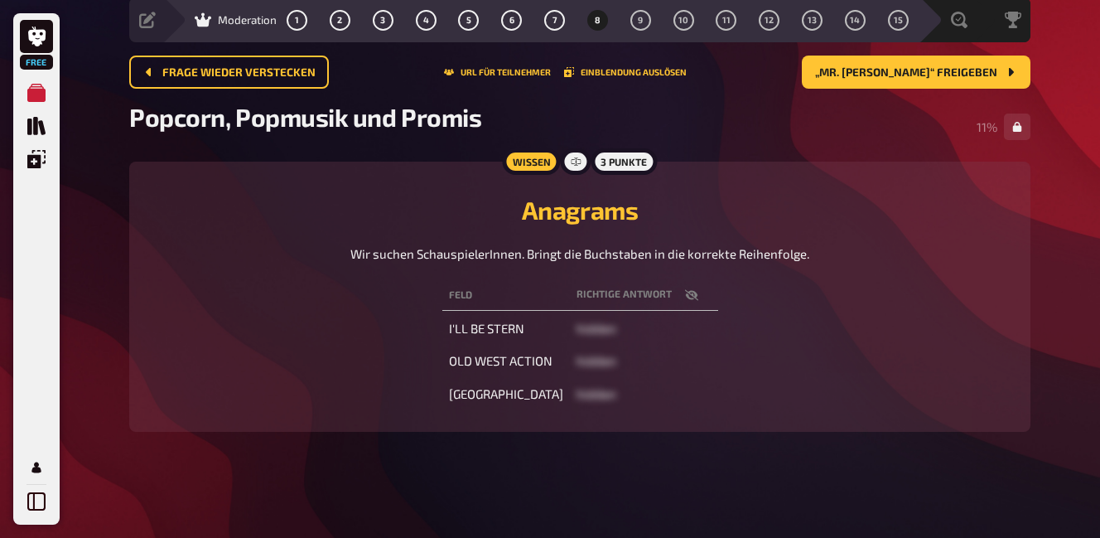
drag, startPoint x: 852, startPoint y: 27, endPoint x: 825, endPoint y: 1, distance: 37.5
drag, startPoint x: 825, startPoint y: 1, endPoint x: 756, endPoint y: 386, distance: 391.4
click at [756, 386] on div "Feld Richtige Antwort I'LL BE STERN hidden OLD WEST ACTION hidden [GEOGRAPHIC_D…" at bounding box center [580, 345] width 862 height 136
click at [895, 75] on span "„Mr. [PERSON_NAME]“ freigeben" at bounding box center [906, 73] width 182 height 12
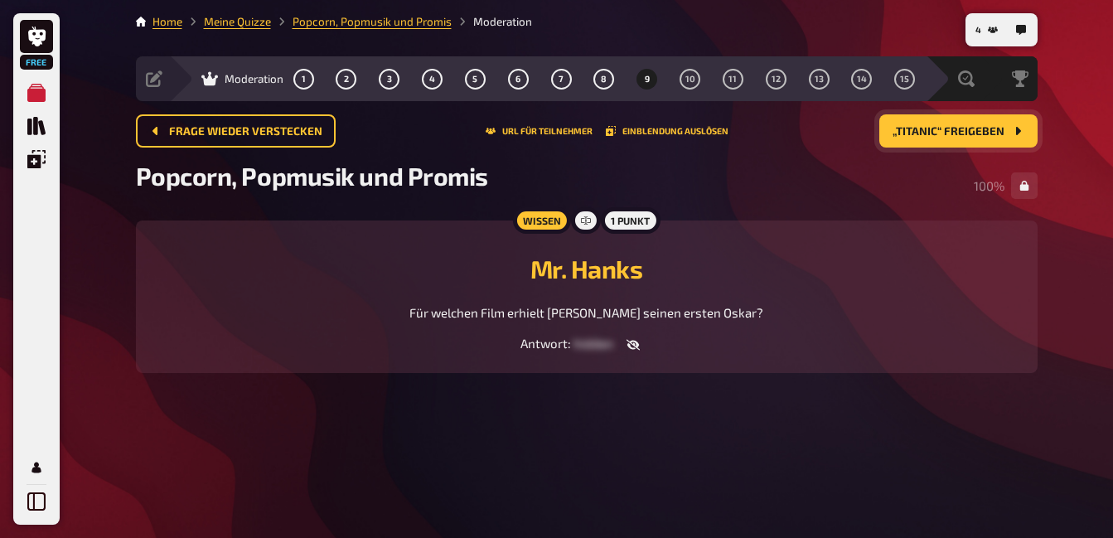
click at [952, 130] on span "„Titanic“ freigeben" at bounding box center [948, 132] width 112 height 12
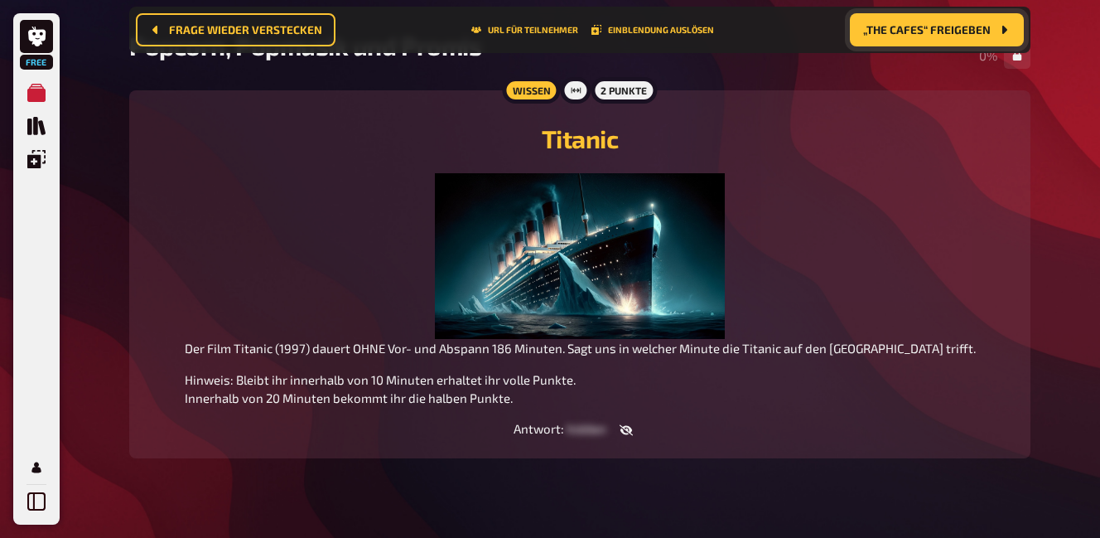
scroll to position [170, 0]
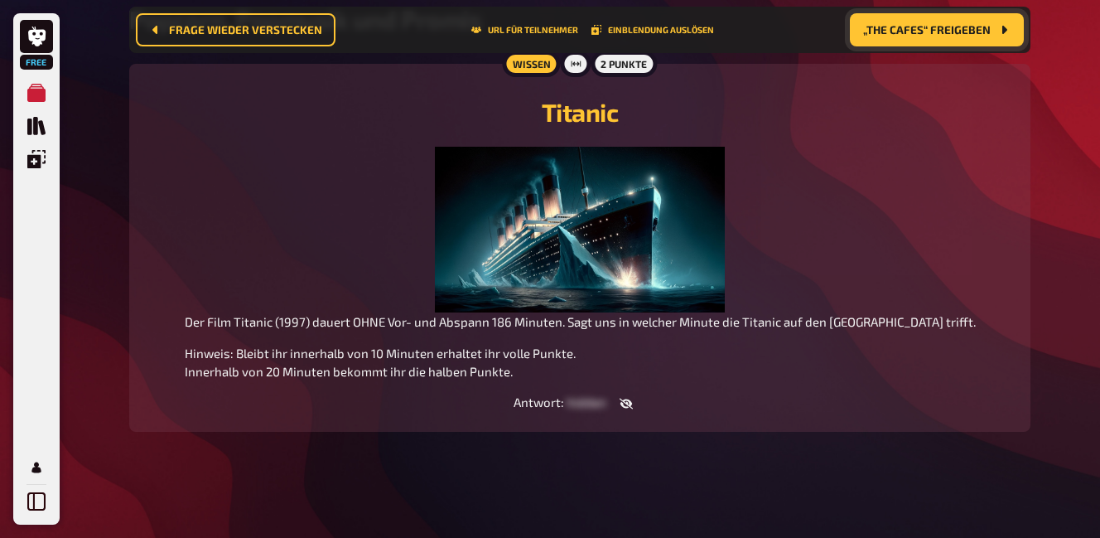
click at [926, 15] on button "„The Cafes“ freigeben" at bounding box center [937, 29] width 174 height 33
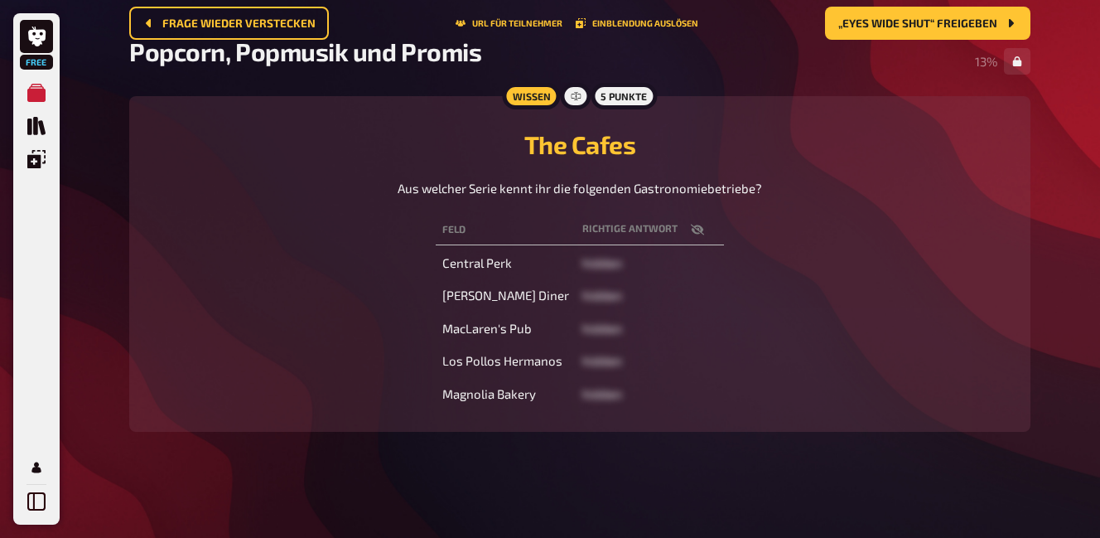
scroll to position [55, 0]
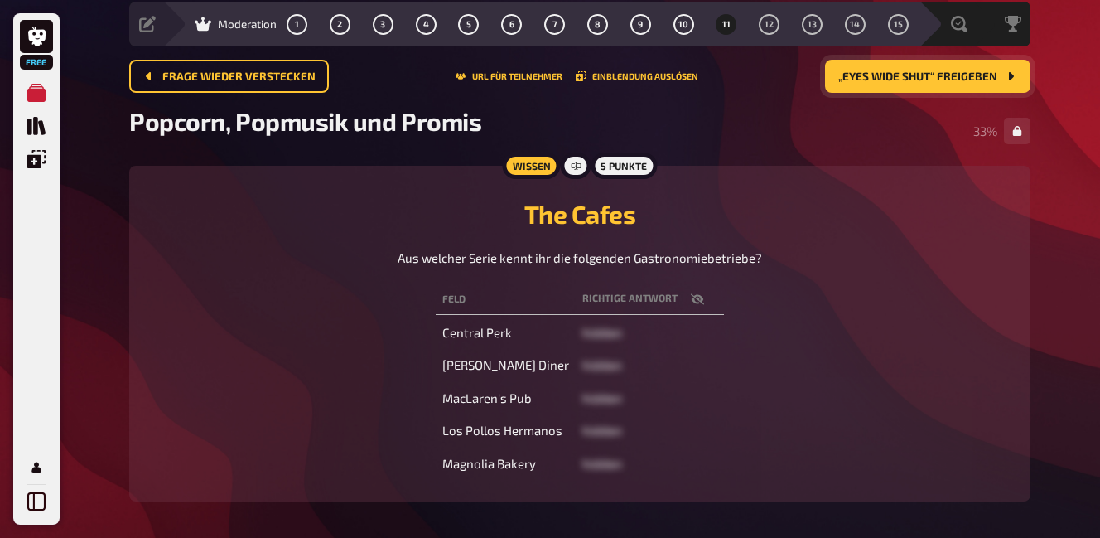
click at [935, 77] on span "„Eyes wide shut“ freigeben" at bounding box center [918, 77] width 159 height 12
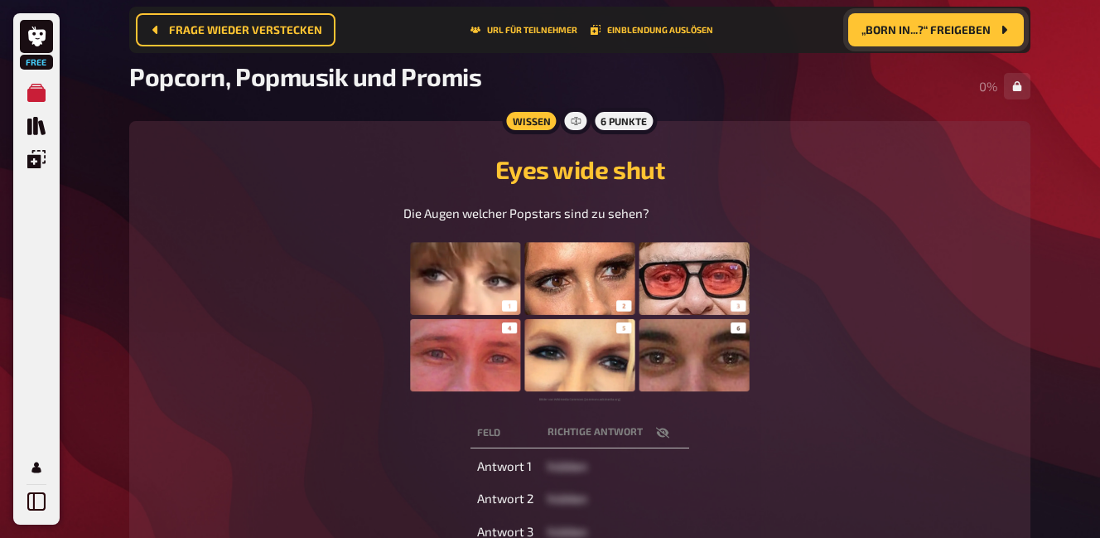
scroll to position [232, 0]
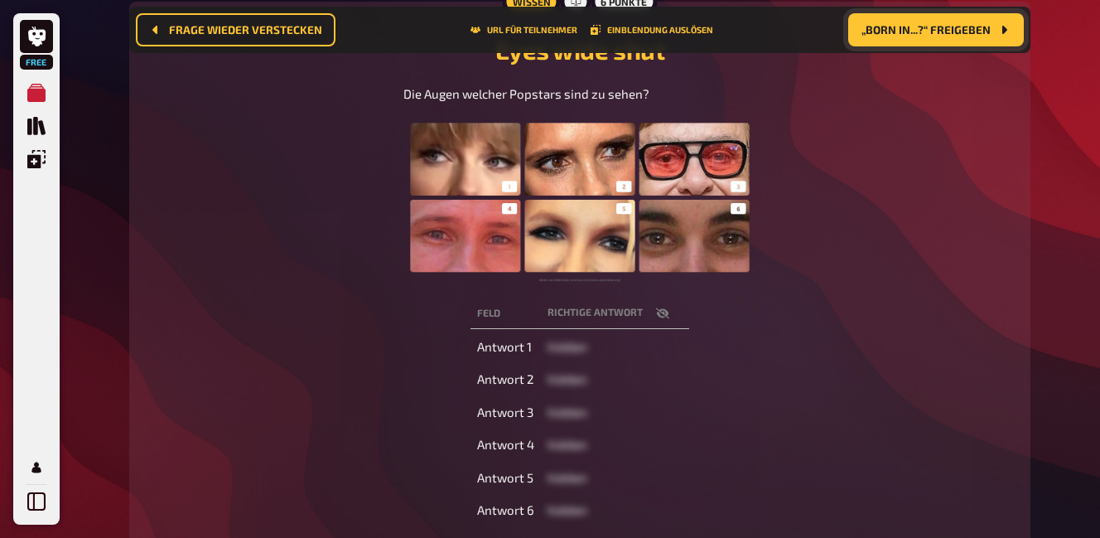
click at [943, 24] on span "„Born in...?“ freigeben" at bounding box center [926, 30] width 129 height 12
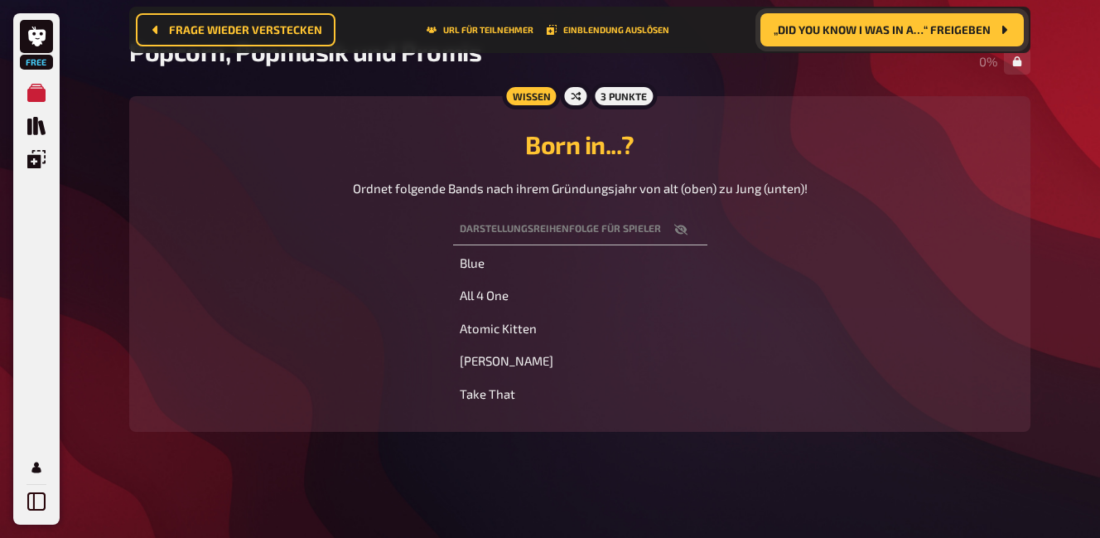
scroll to position [138, 0]
drag, startPoint x: 1075, startPoint y: 201, endPoint x: 1119, endPoint y: 226, distance: 50.5
click at [1100, 226] on html "Free Meine Quizze Quiz Sammlung Einblendungen Profil 5 Home Meine Quizze Popcor…" at bounding box center [550, 199] width 1100 height 675
click at [799, 36] on button "„Did you know I was in a…“ freigeben" at bounding box center [892, 29] width 263 height 33
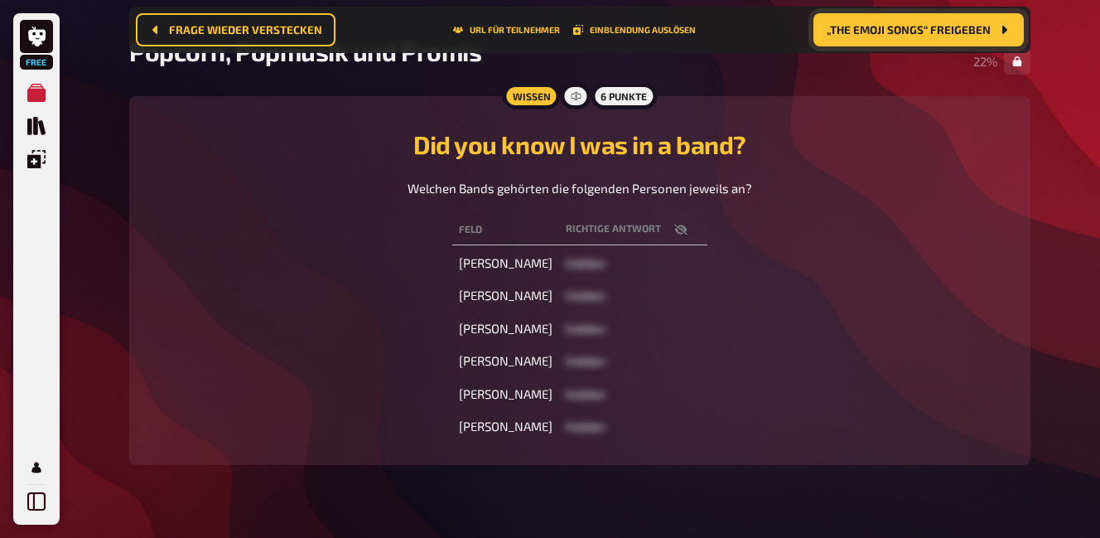
click at [892, 27] on span "„The Emoji Songs“ freigeben" at bounding box center [909, 30] width 164 height 12
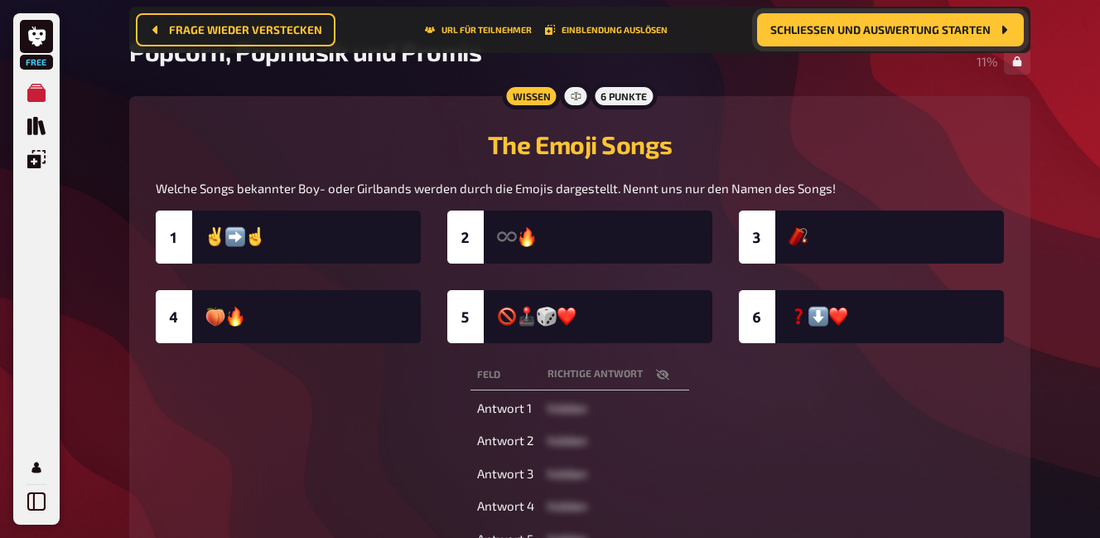
drag, startPoint x: 819, startPoint y: 477, endPoint x: 706, endPoint y: 91, distance: 402.2
click at [706, 89] on main "Home Meine Quizze Popcorn, Popmusik und Promis Moderation Vorbereitung Inhalte …" at bounding box center [579, 256] width 901 height 761
click at [878, 17] on button "Schließen und Auswertung starten" at bounding box center [890, 29] width 267 height 33
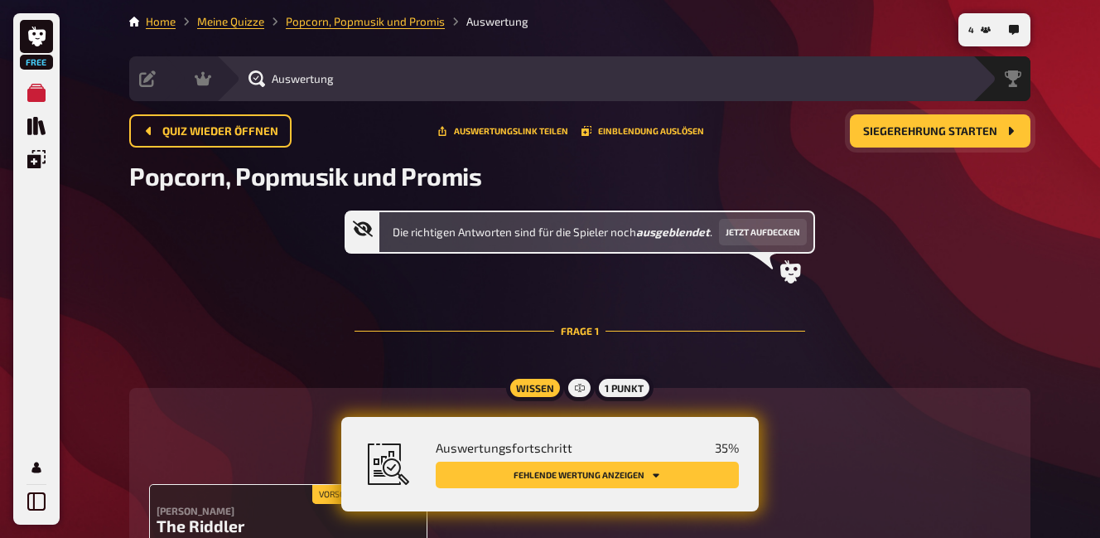
click at [892, 128] on span "Siegerehrung starten" at bounding box center [930, 132] width 134 height 12
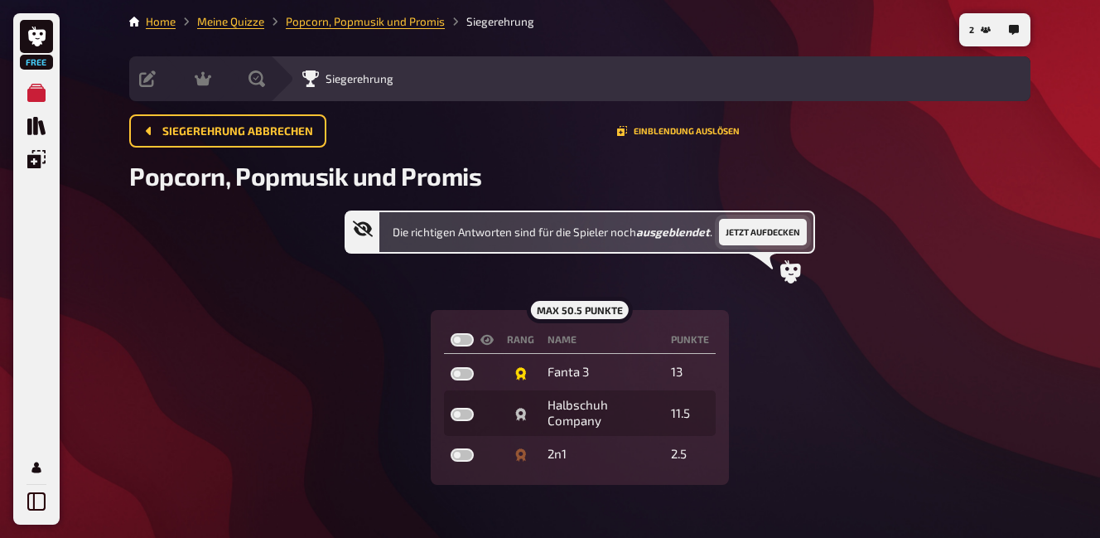
click at [790, 234] on button "Jetzt aufdecken" at bounding box center [763, 232] width 88 height 27
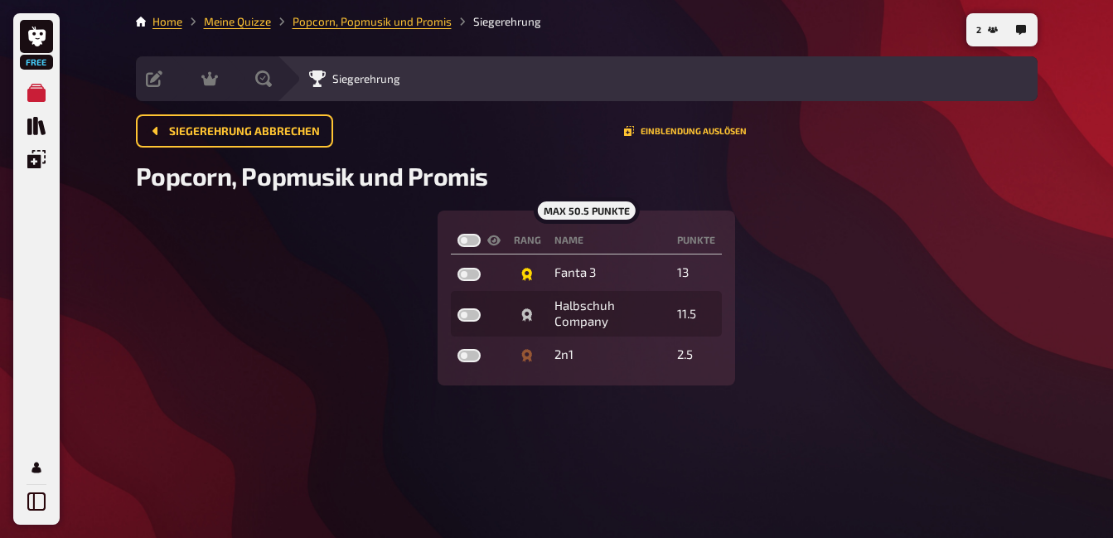
click at [578, 210] on div "max 50.5 Punkte" at bounding box center [586, 210] width 106 height 27
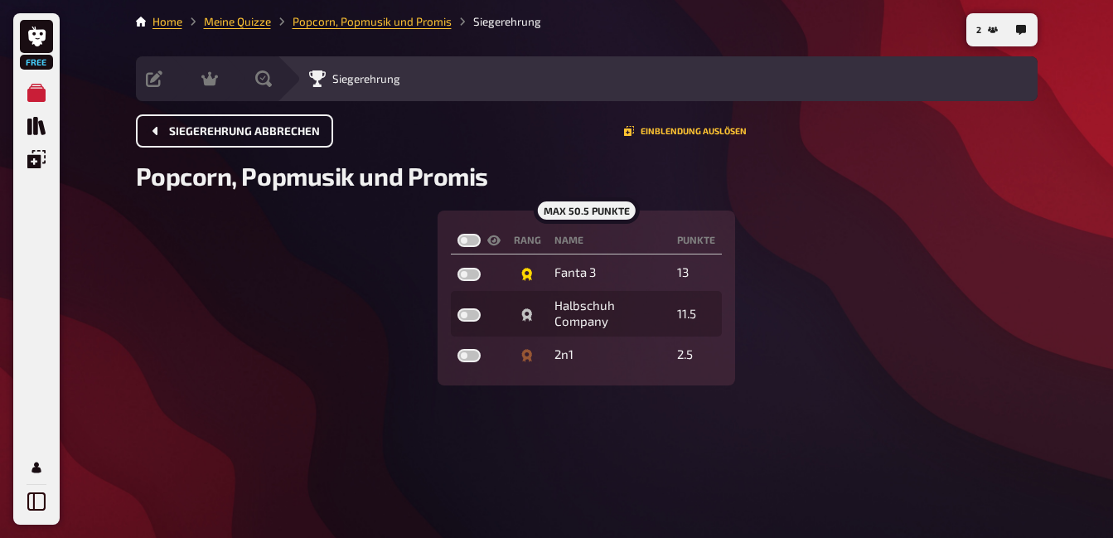
click at [277, 126] on span "Siegerehrung abbrechen" at bounding box center [244, 132] width 151 height 12
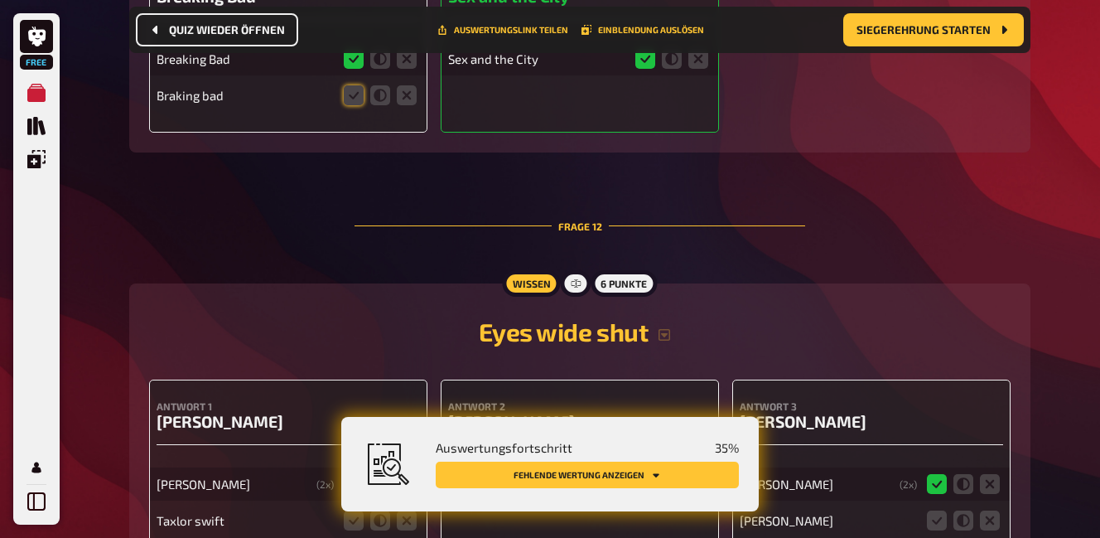
scroll to position [5856, 0]
click at [897, 30] on span "Siegerehrung starten" at bounding box center [924, 30] width 134 height 12
